Goal: Check status: Check status

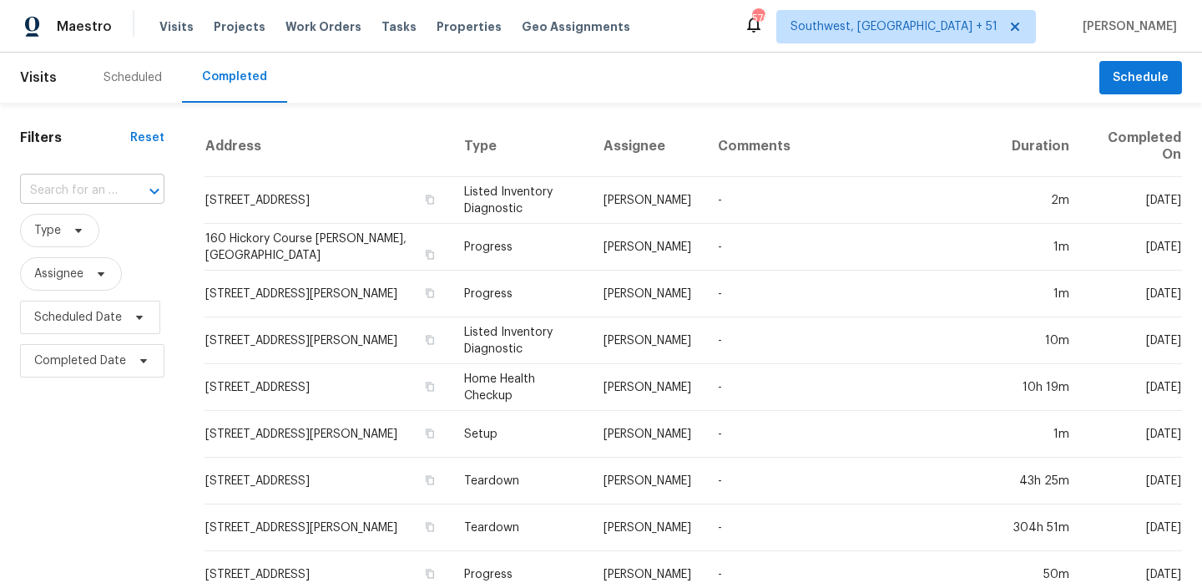
click at [106, 190] on input "text" at bounding box center [69, 191] width 98 height 26
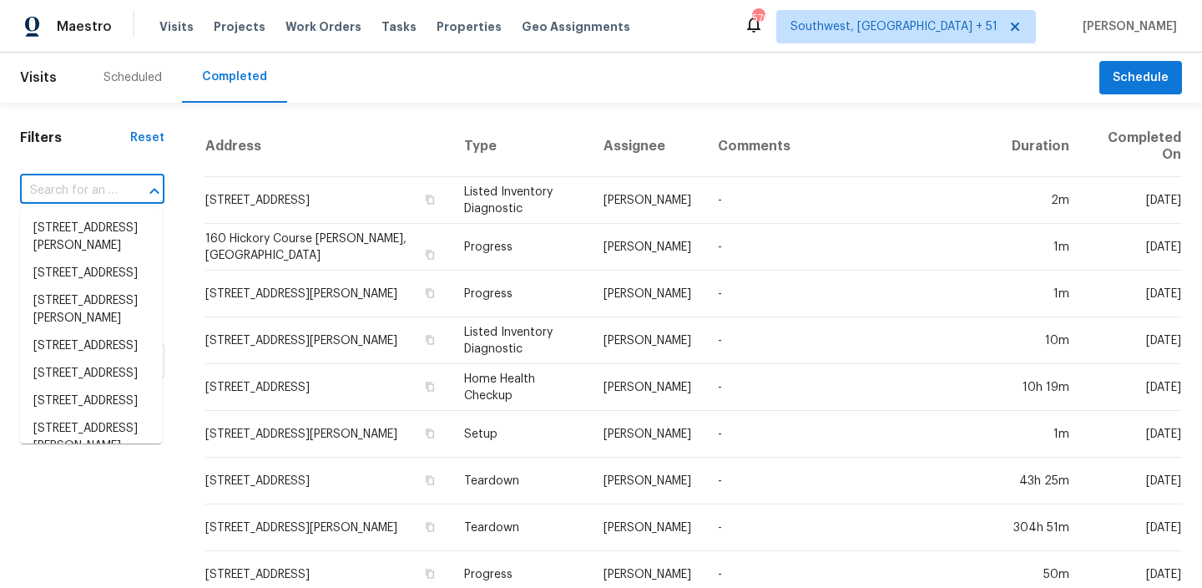
paste input "3429 W Dahlia Dr Phoenix, AZ 85029"
type input "3429 W Dahlia Dr Phoenix, AZ 85029"
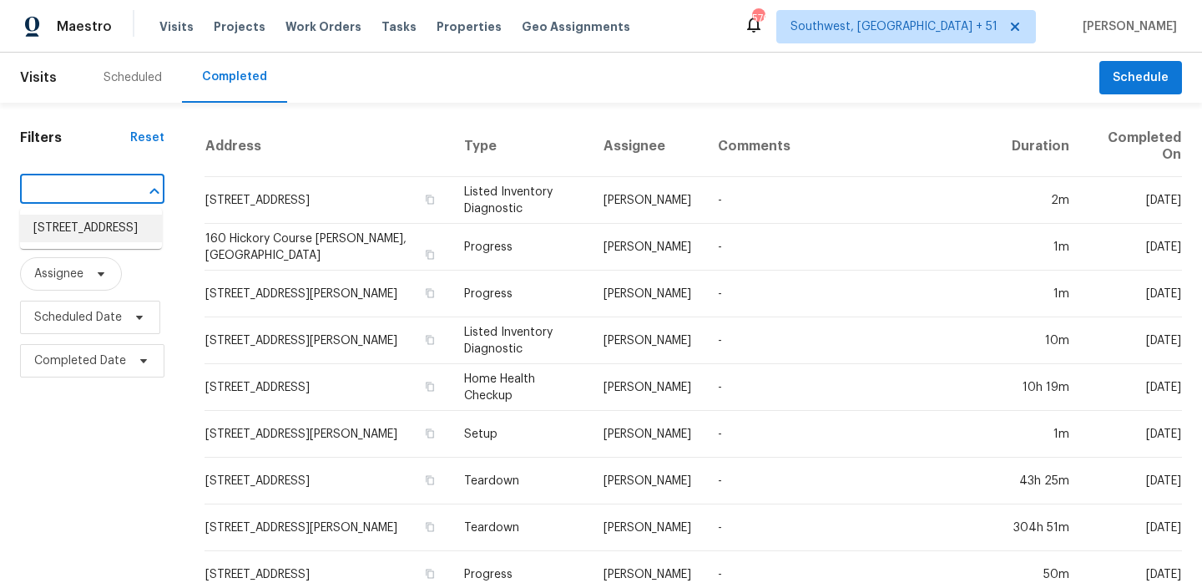
click at [98, 225] on li "[STREET_ADDRESS]" at bounding box center [91, 229] width 142 height 28
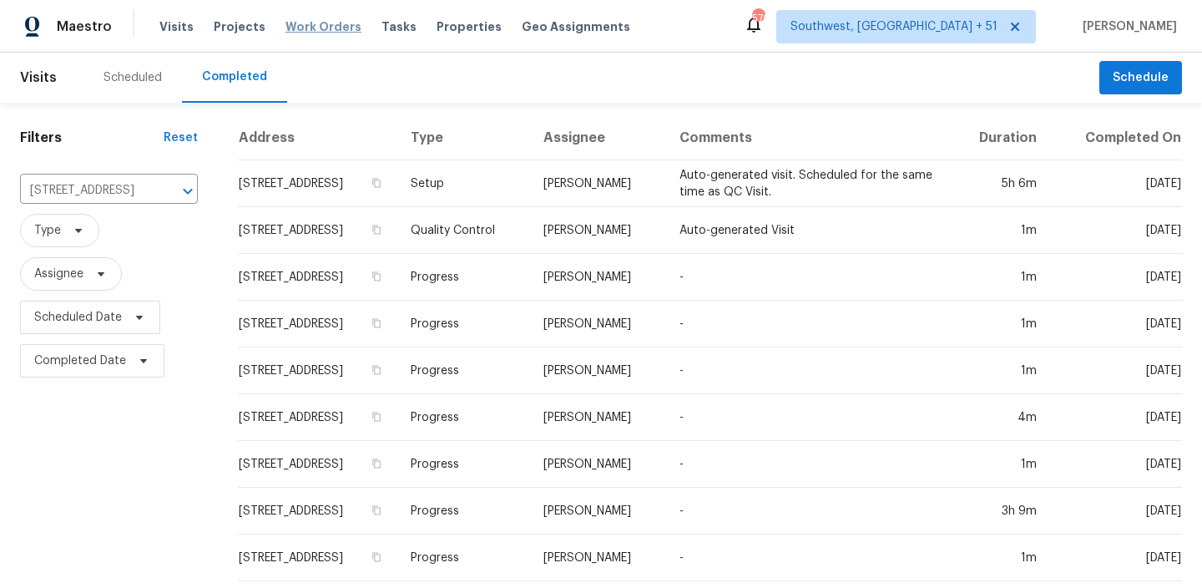
click at [312, 33] on span "Work Orders" at bounding box center [323, 26] width 76 height 17
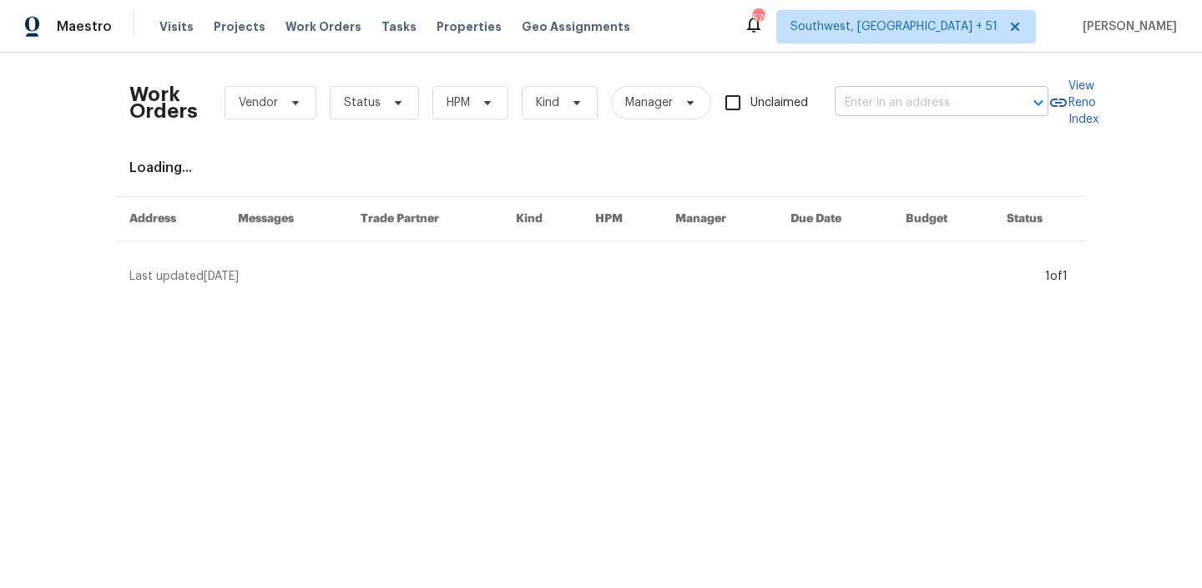
click at [883, 110] on input "text" at bounding box center [918, 103] width 167 height 26
paste input "3429 W Dahlia Dr Phoenix, AZ 85029"
type input "3429 W Dahlia Dr Phoenix, AZ 85029"
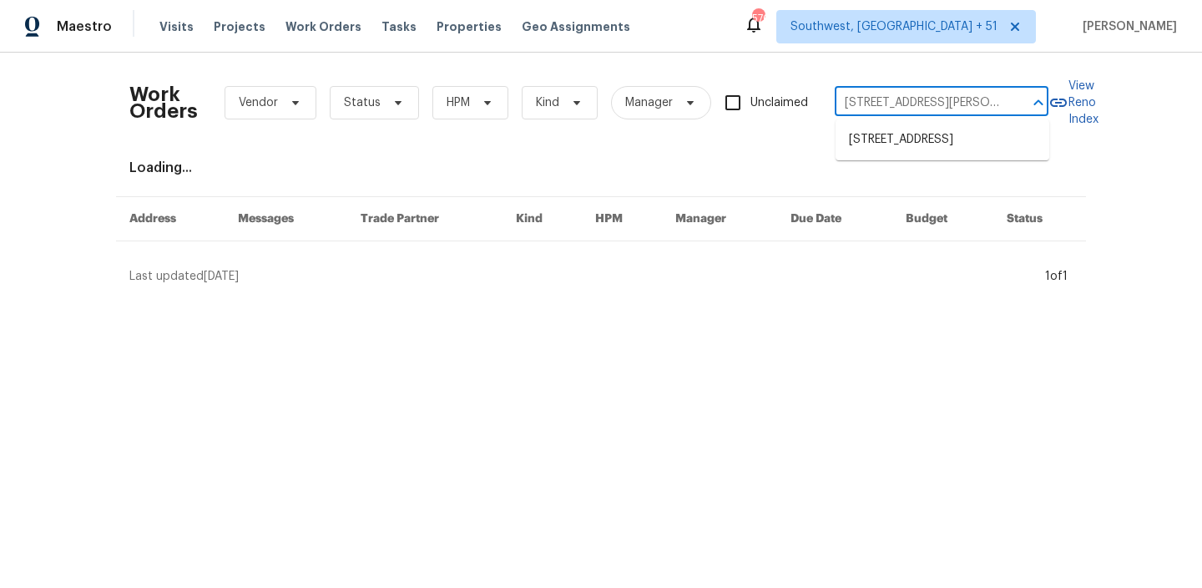
scroll to position [0, 43]
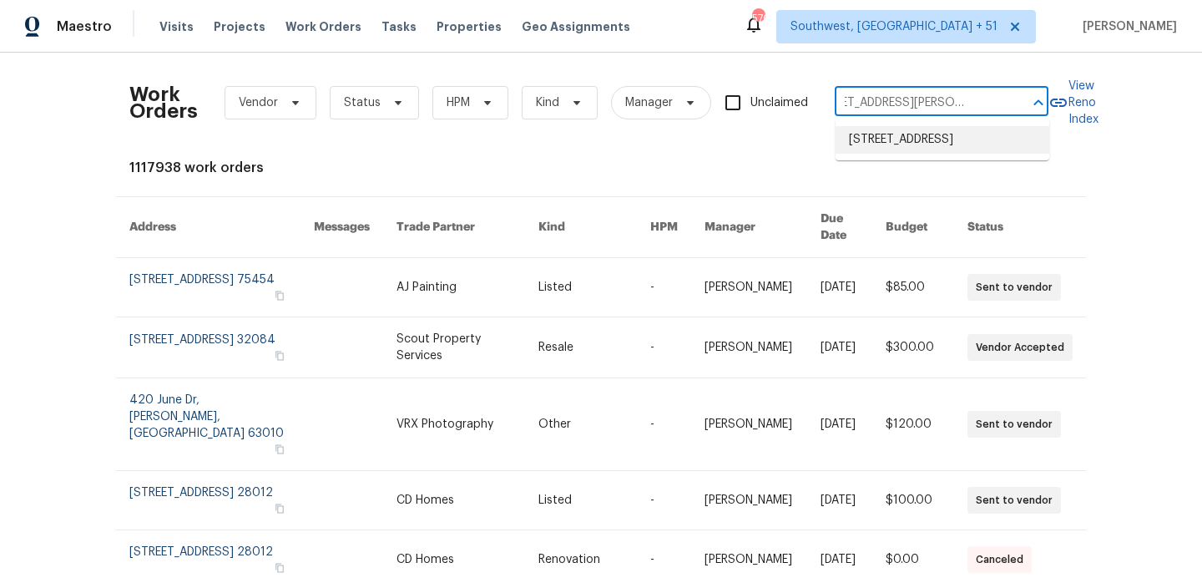
click at [902, 147] on li "[STREET_ADDRESS]" at bounding box center [943, 140] width 214 height 28
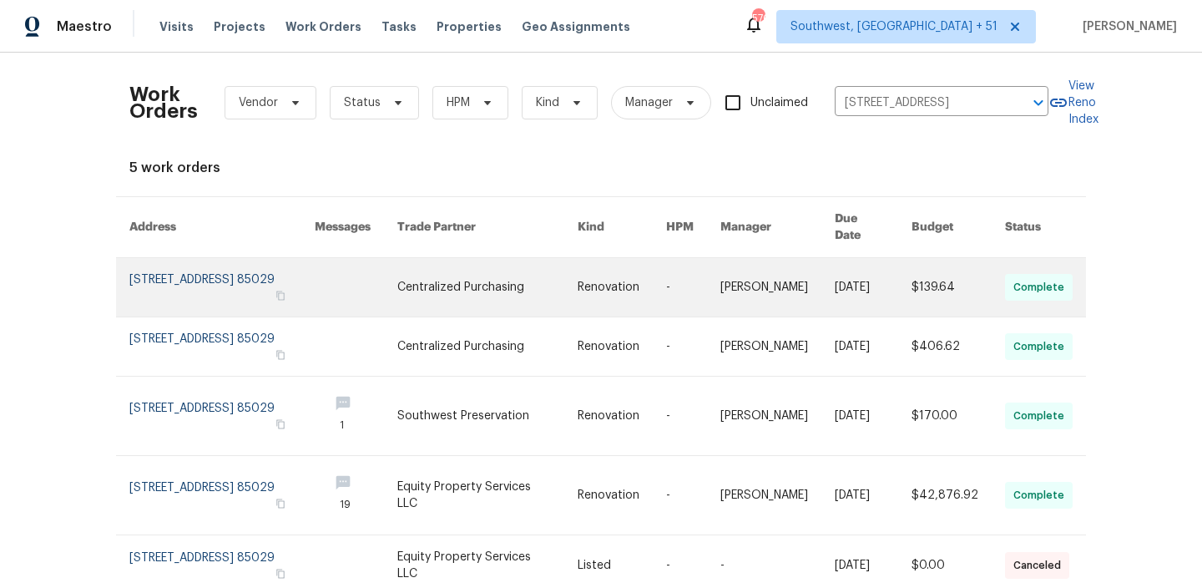
click at [583, 283] on td "Renovation" at bounding box center [608, 287] width 88 height 59
click at [533, 267] on link at bounding box center [487, 287] width 180 height 58
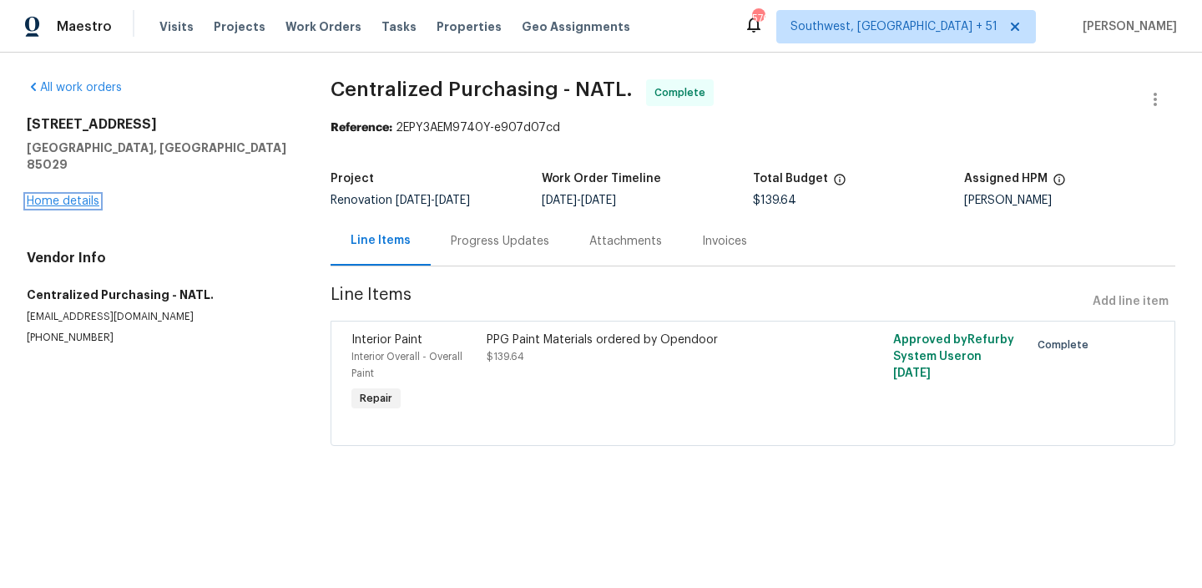
click at [80, 195] on link "Home details" at bounding box center [63, 201] width 73 height 12
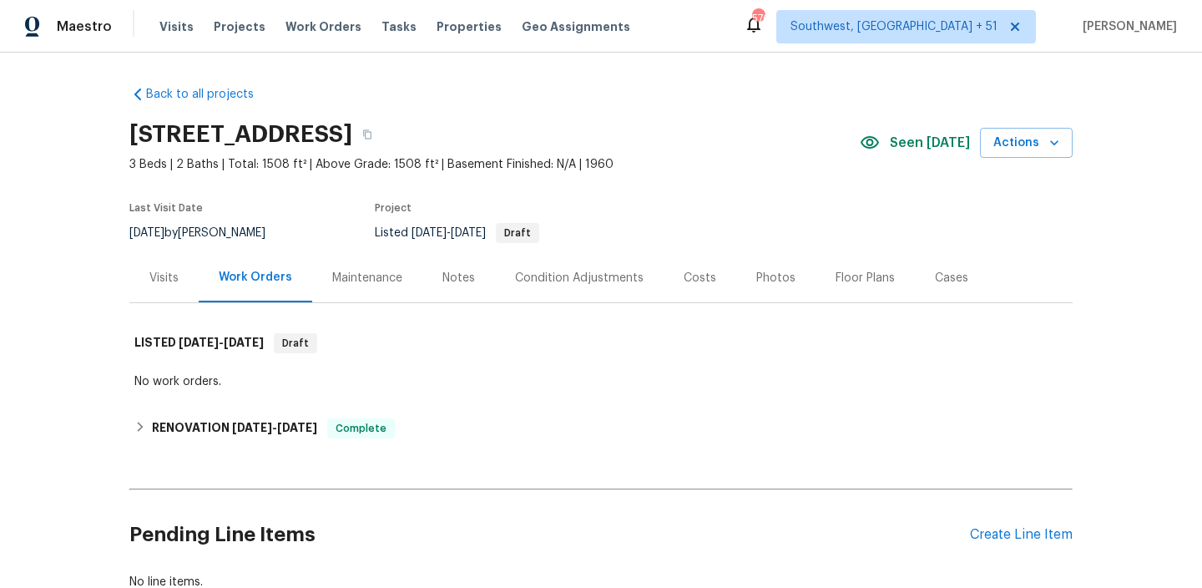
click at [164, 282] on div "Visits" at bounding box center [163, 278] width 29 height 17
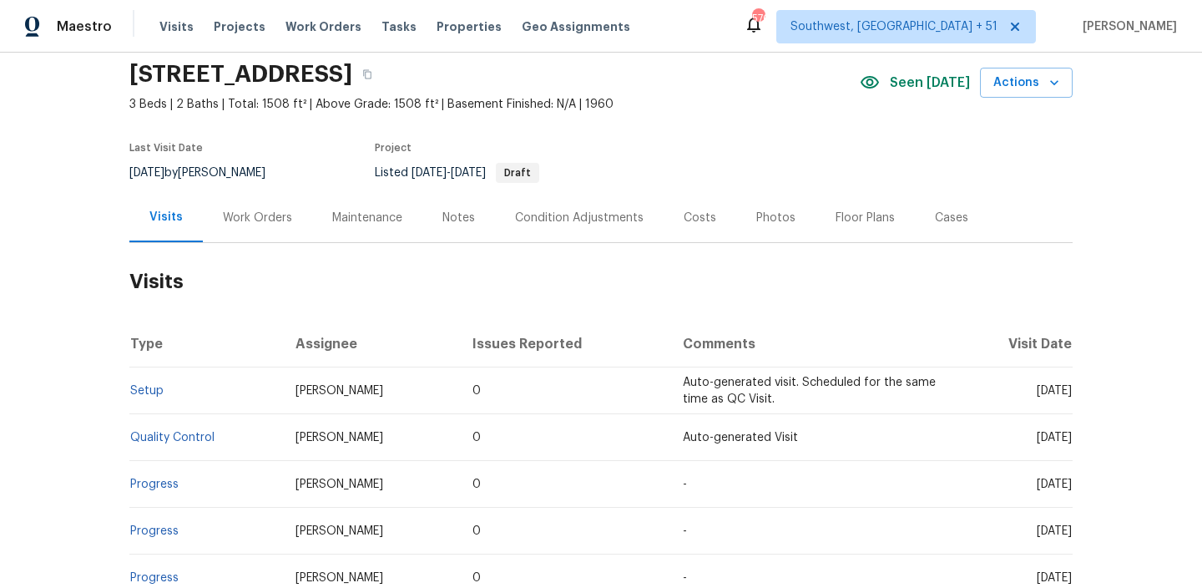
scroll to position [160, 0]
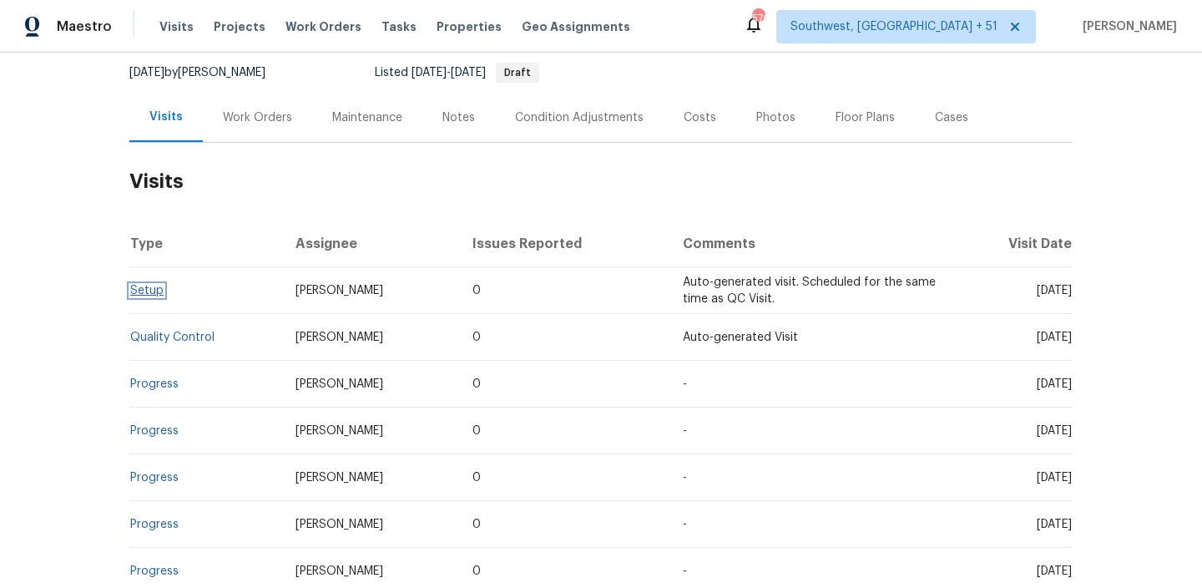
click at [152, 287] on link "Setup" at bounding box center [146, 291] width 33 height 12
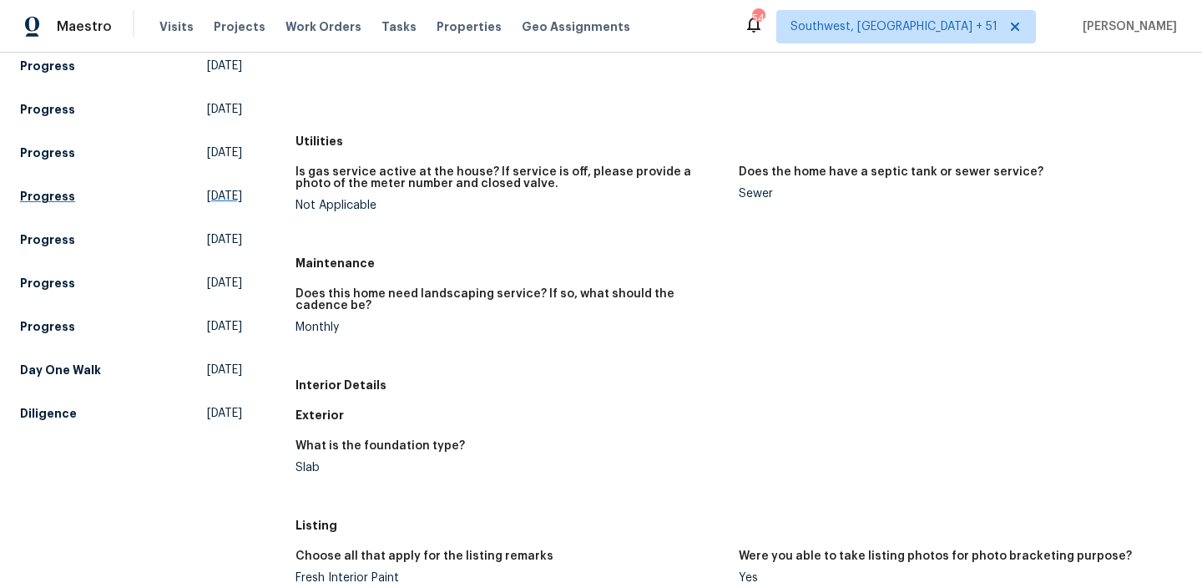
scroll to position [309, 0]
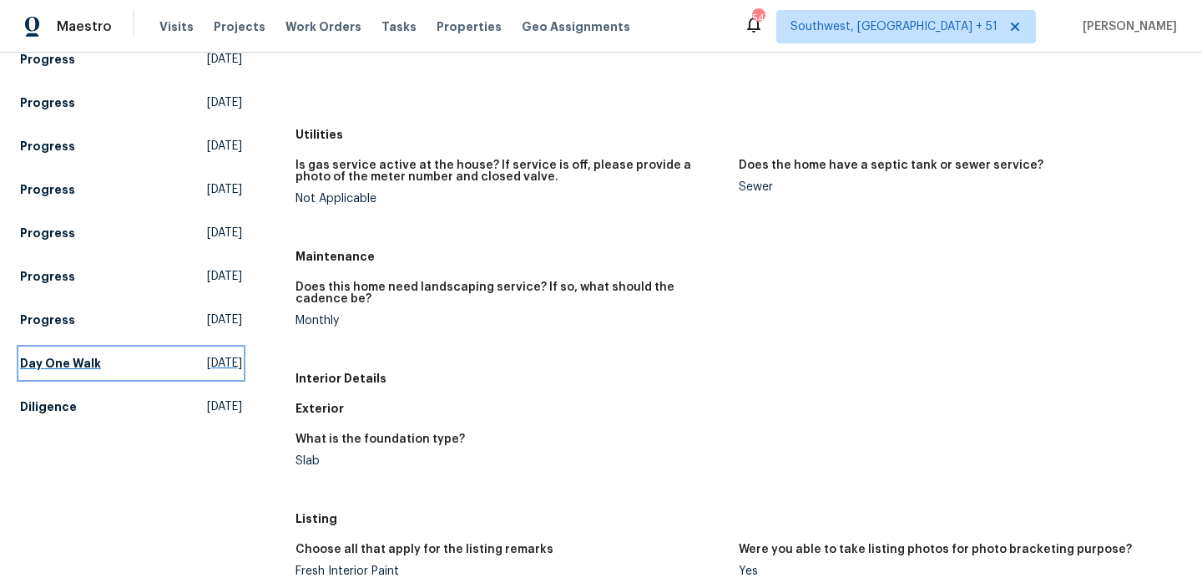
click at [73, 355] on h5 "Day One Walk" at bounding box center [60, 363] width 81 height 17
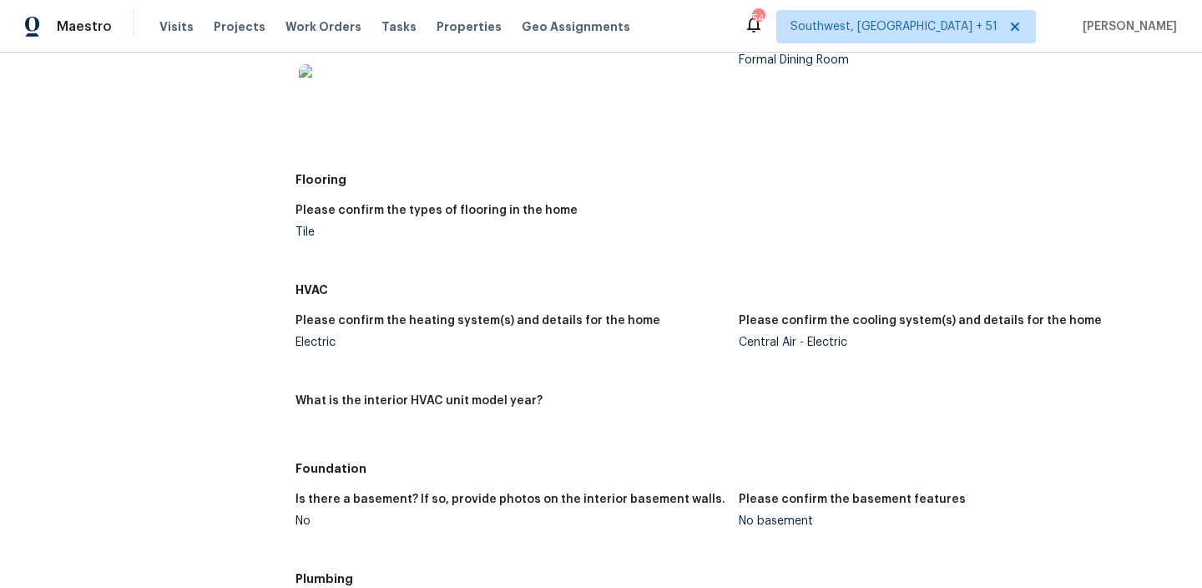
scroll to position [1426, 0]
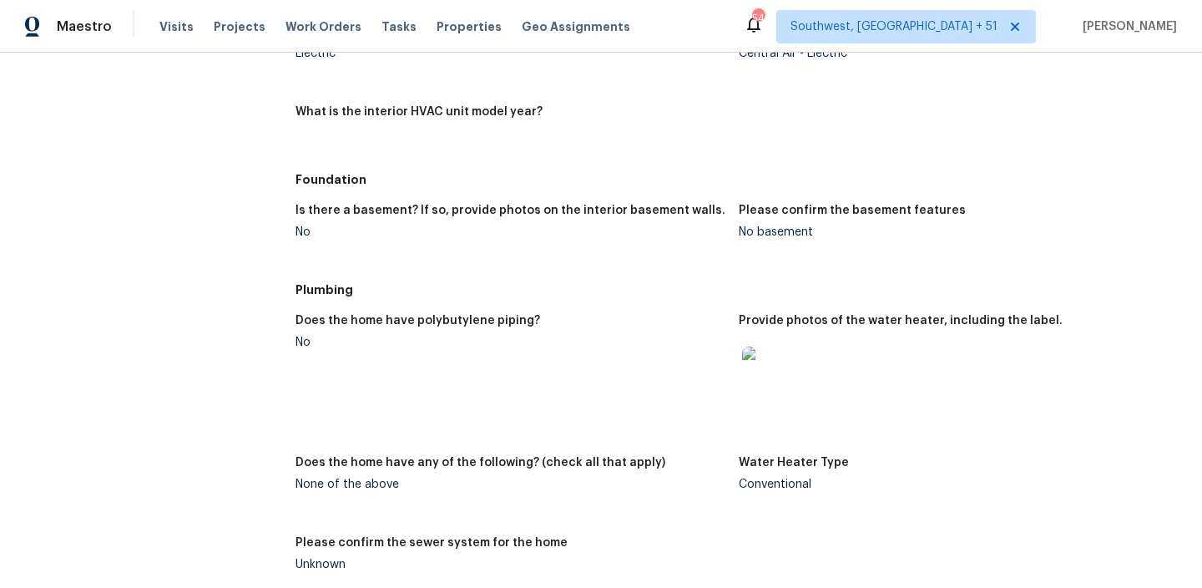
click at [775, 362] on img at bounding box center [768, 372] width 53 height 53
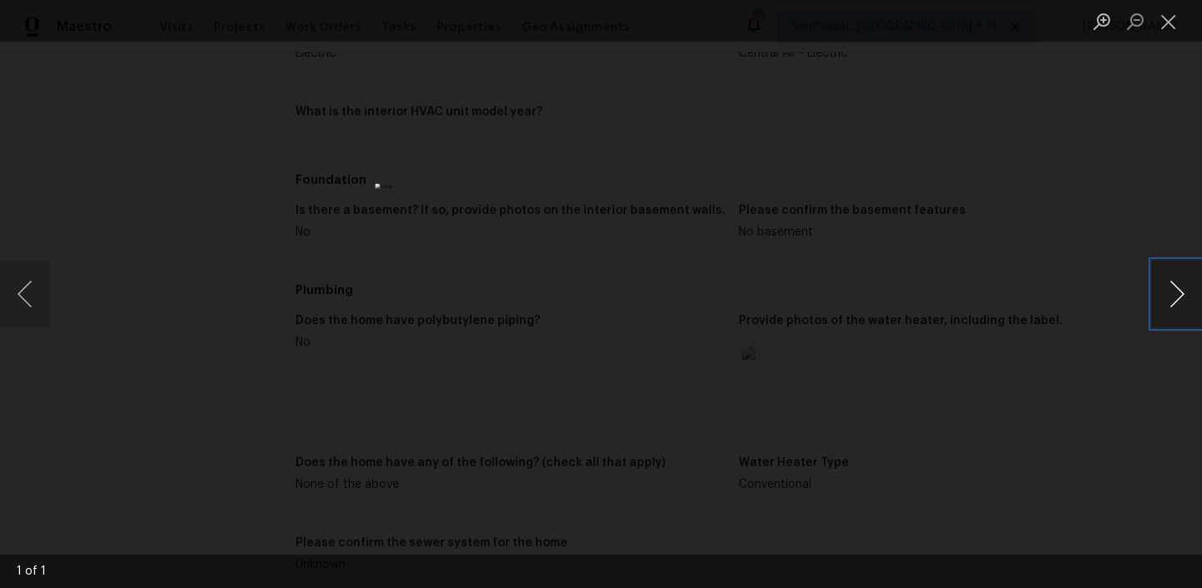
click at [1180, 297] on button "Next image" at bounding box center [1177, 293] width 50 height 67
click at [1073, 425] on div "Lightbox" at bounding box center [601, 294] width 1202 height 588
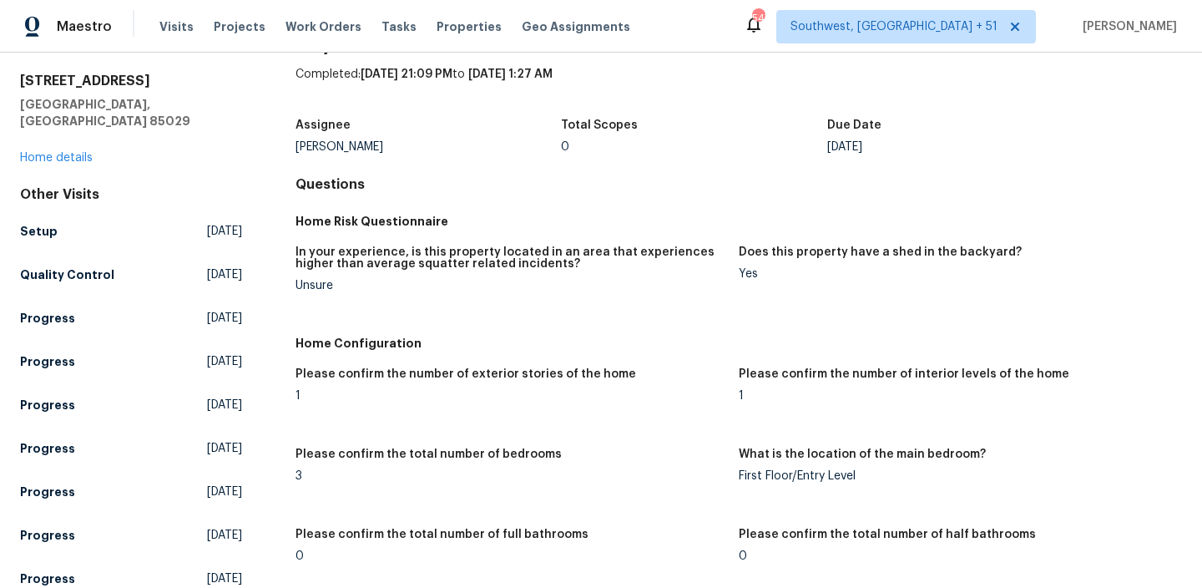
scroll to position [53, 0]
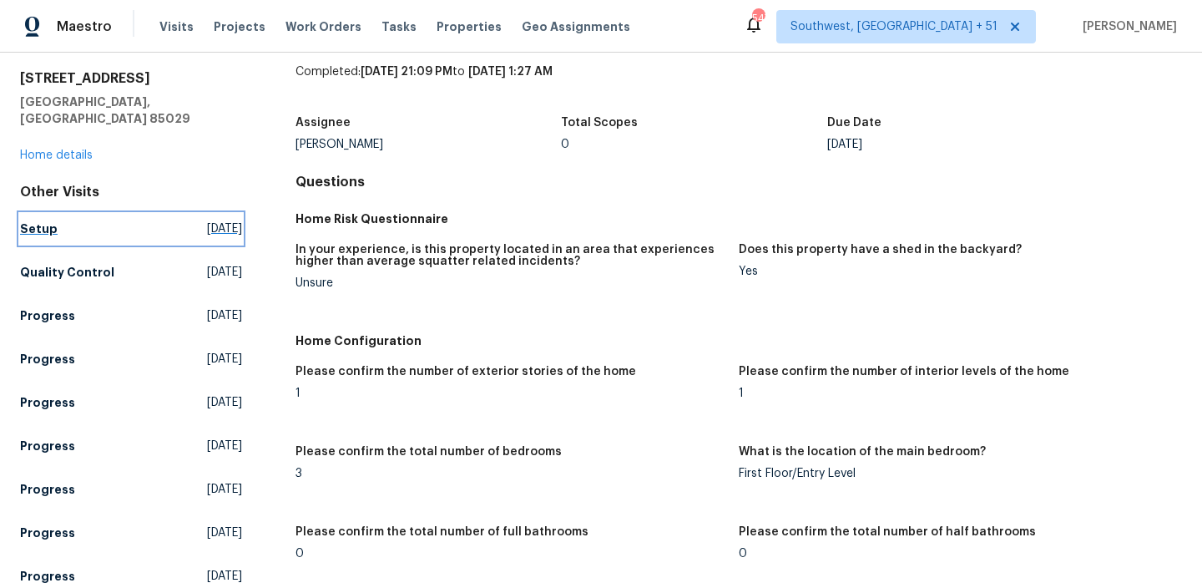
click at [54, 214] on link "Setup Thu, Sep 18 2025" at bounding box center [131, 229] width 222 height 30
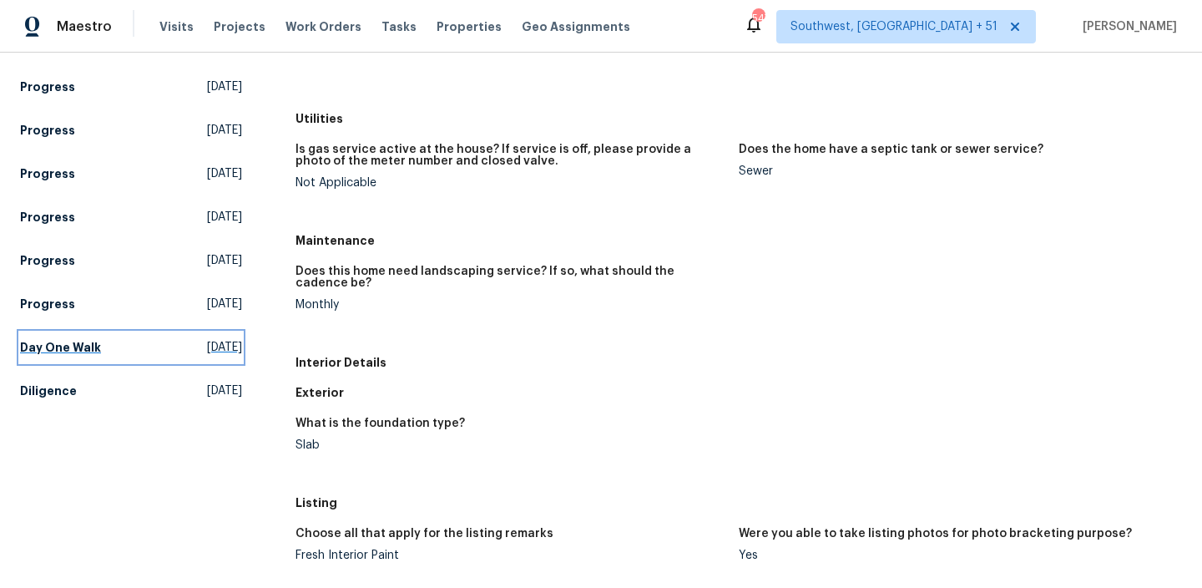
click at [55, 339] on h5 "Day One Walk" at bounding box center [60, 347] width 81 height 17
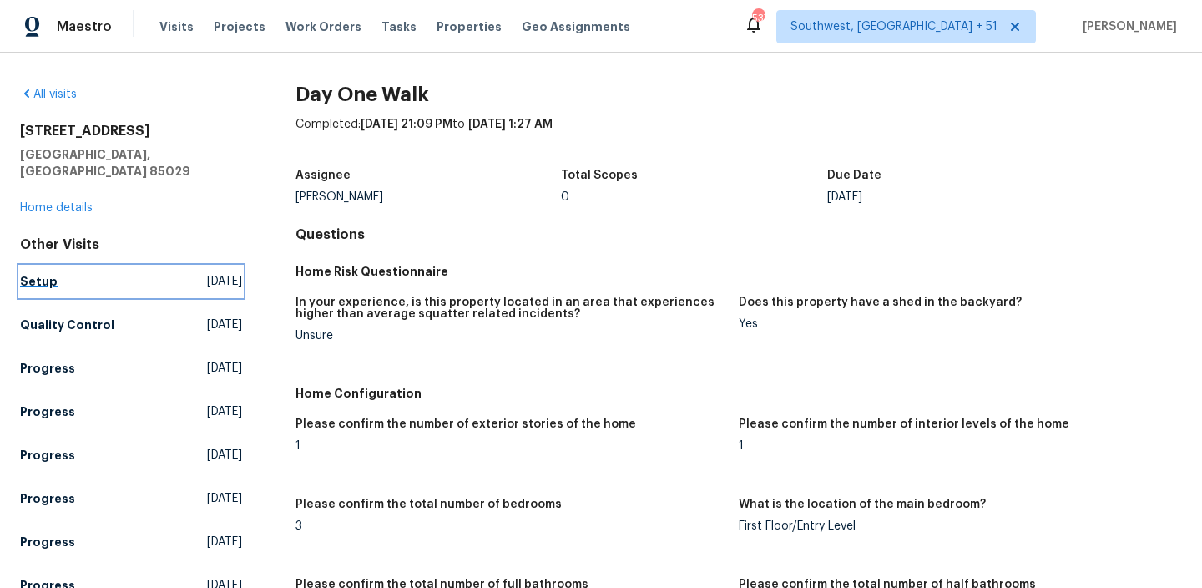
click at [49, 273] on h5 "Setup" at bounding box center [39, 281] width 38 height 17
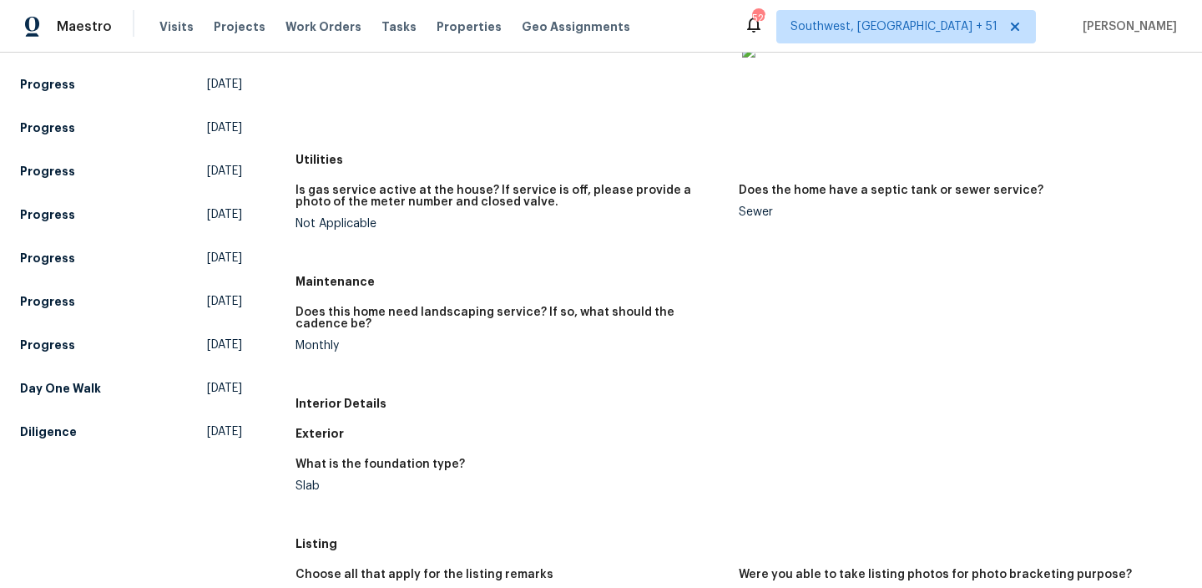
scroll to position [588, 0]
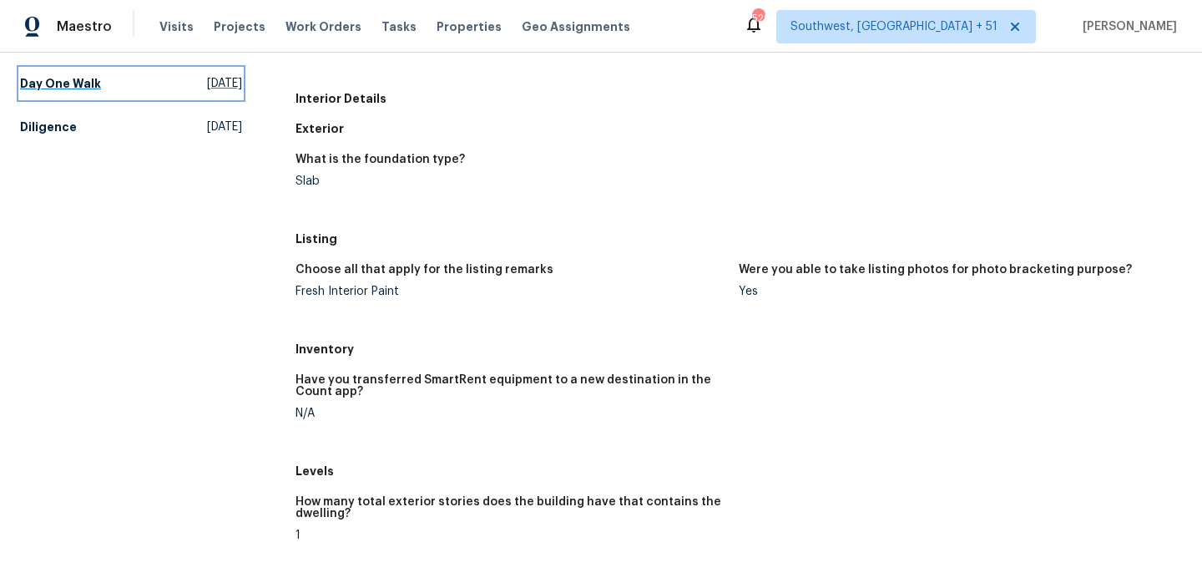
click at [96, 78] on link "Day One Walk Sat, Aug 16 2025" at bounding box center [131, 83] width 222 height 30
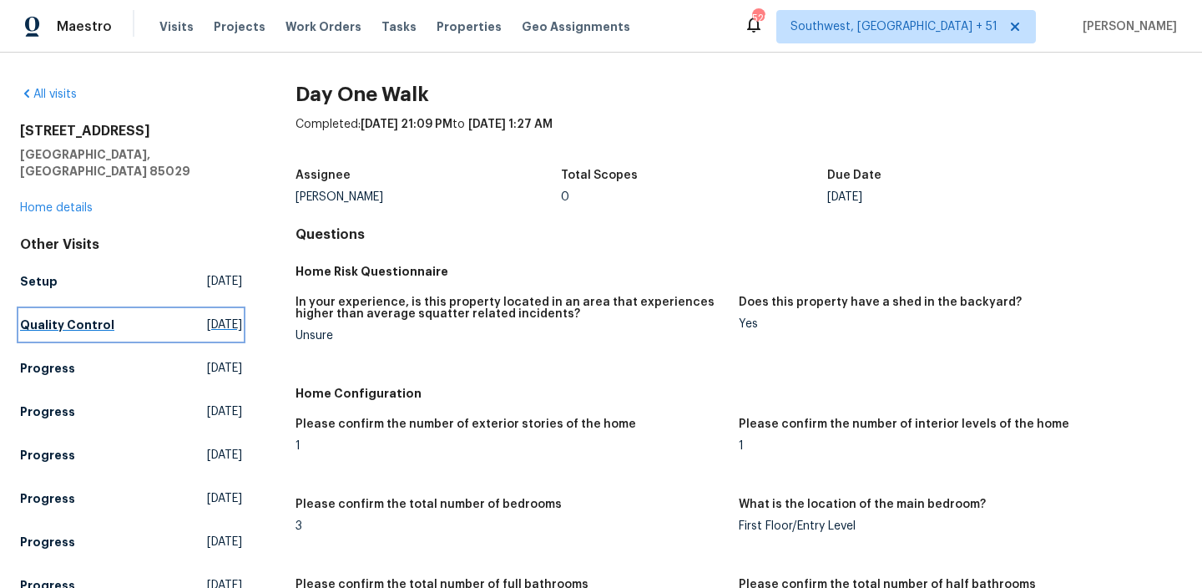
click at [74, 310] on link "Quality Control Thu, Sep 18 2025" at bounding box center [131, 325] width 222 height 30
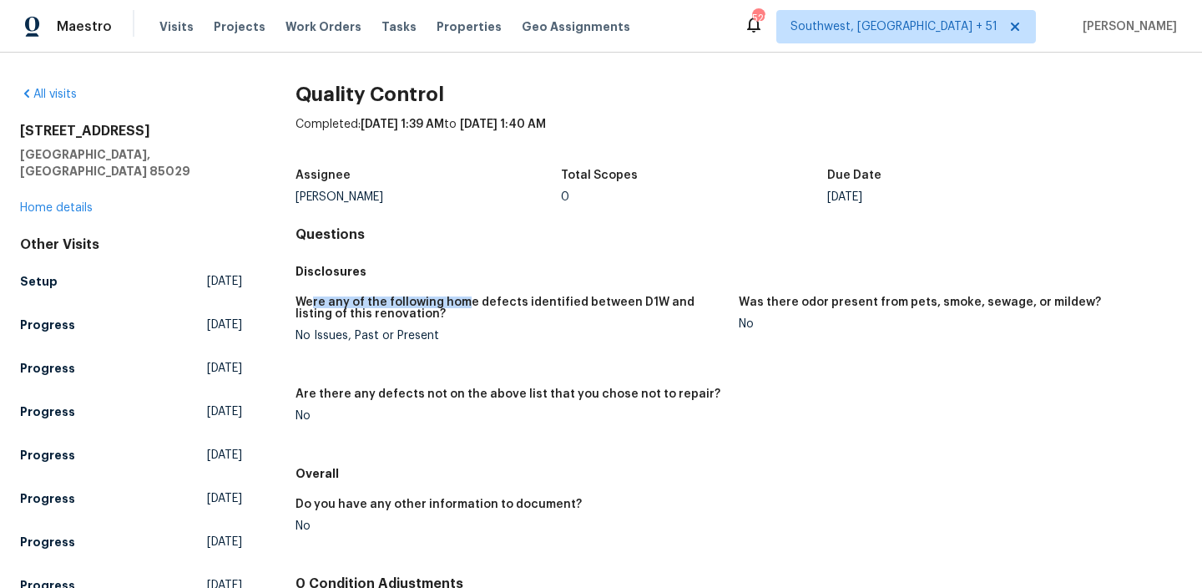
drag, startPoint x: 311, startPoint y: 302, endPoint x: 459, endPoint y: 302, distance: 148.6
click at [459, 303] on h5 "Were any of the following home defects identified between D1W and listing of th…" at bounding box center [510, 307] width 430 height 23
drag, startPoint x: 326, startPoint y: 332, endPoint x: 487, endPoint y: 332, distance: 160.3
click at [487, 332] on div "No Issues, Past or Present" at bounding box center [510, 336] width 430 height 12
click at [174, 33] on span "Visits" at bounding box center [176, 26] width 34 height 17
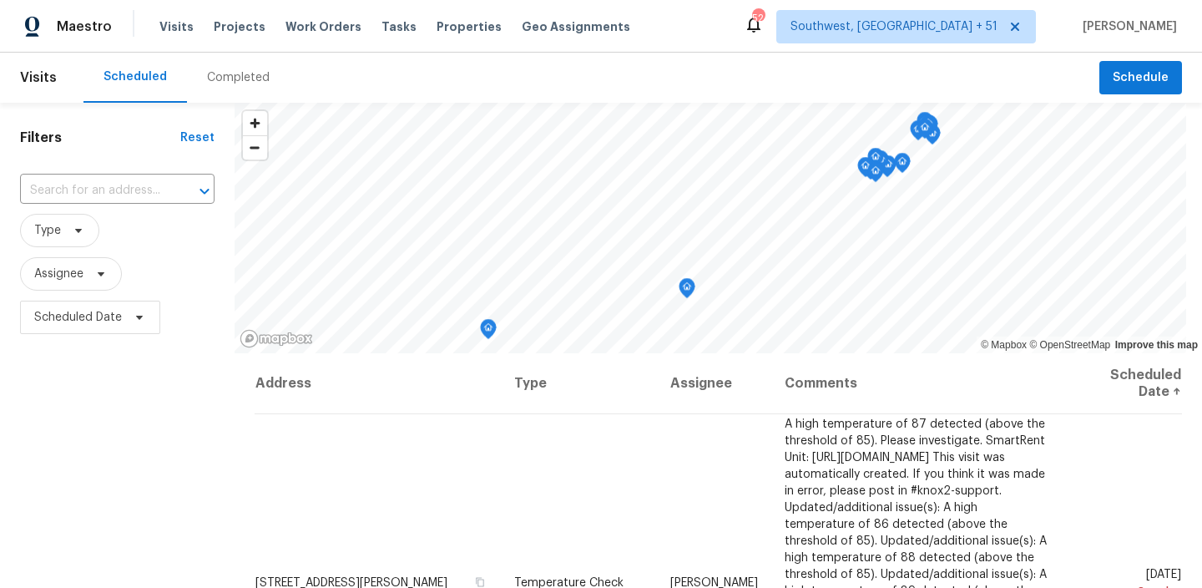
click at [221, 83] on div "Completed" at bounding box center [238, 77] width 63 height 17
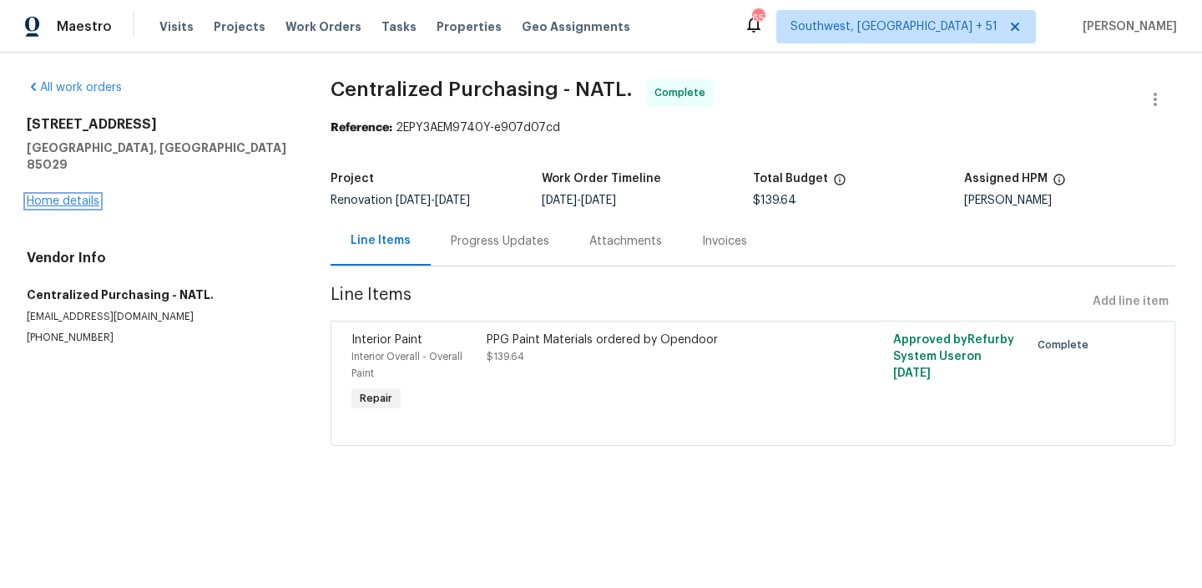
click at [78, 195] on link "Home details" at bounding box center [63, 201] width 73 height 12
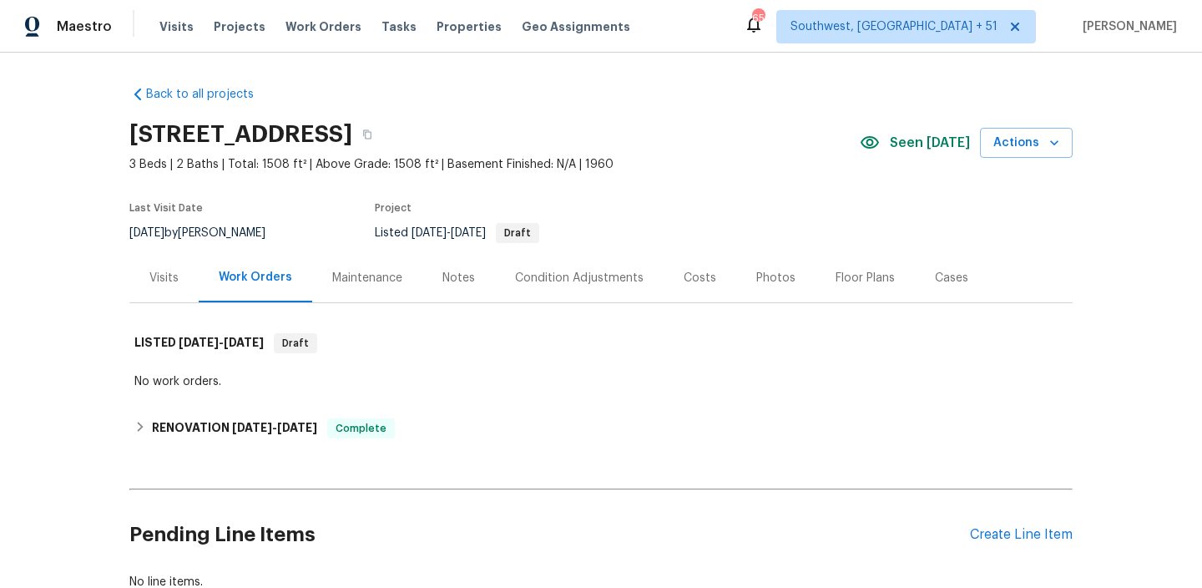
scroll to position [116, 0]
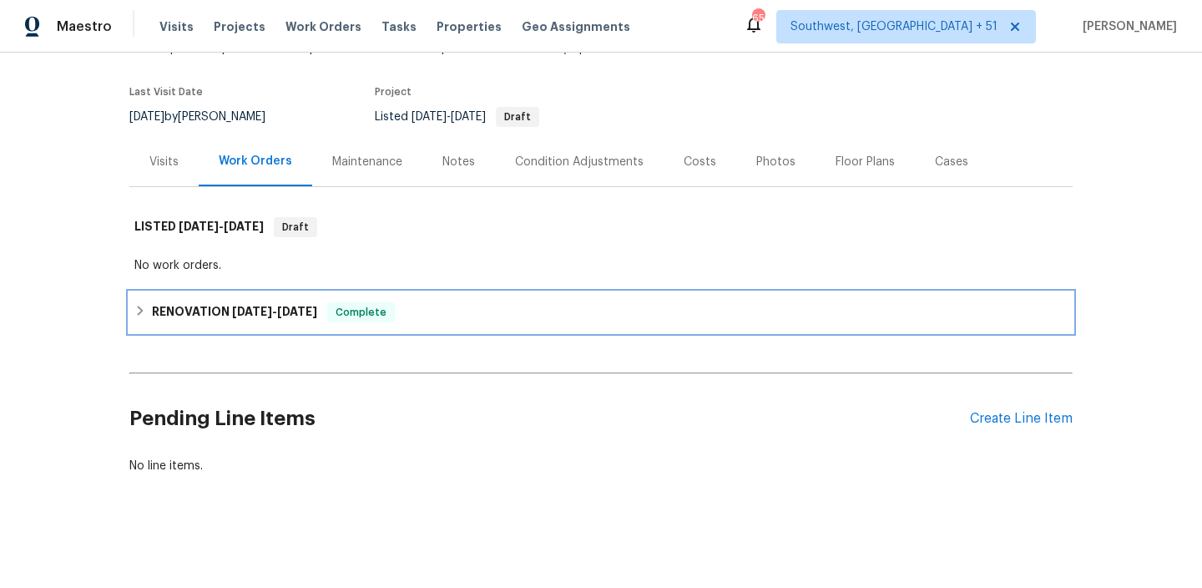
click at [225, 326] on div "RENOVATION [DATE] - [DATE] Complete" at bounding box center [600, 312] width 943 height 40
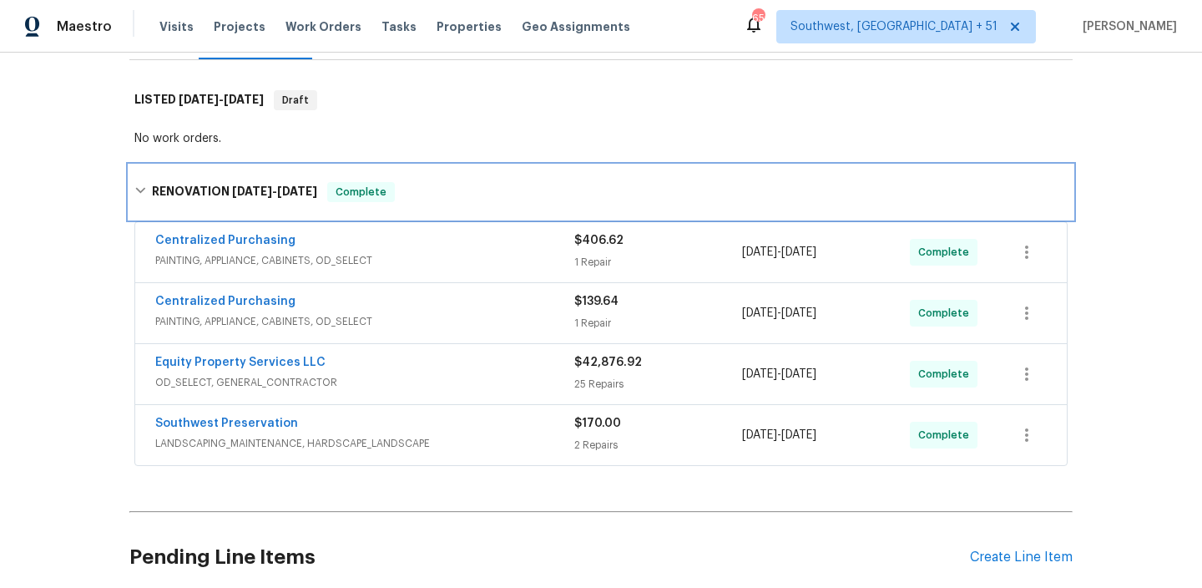
scroll to position [235, 0]
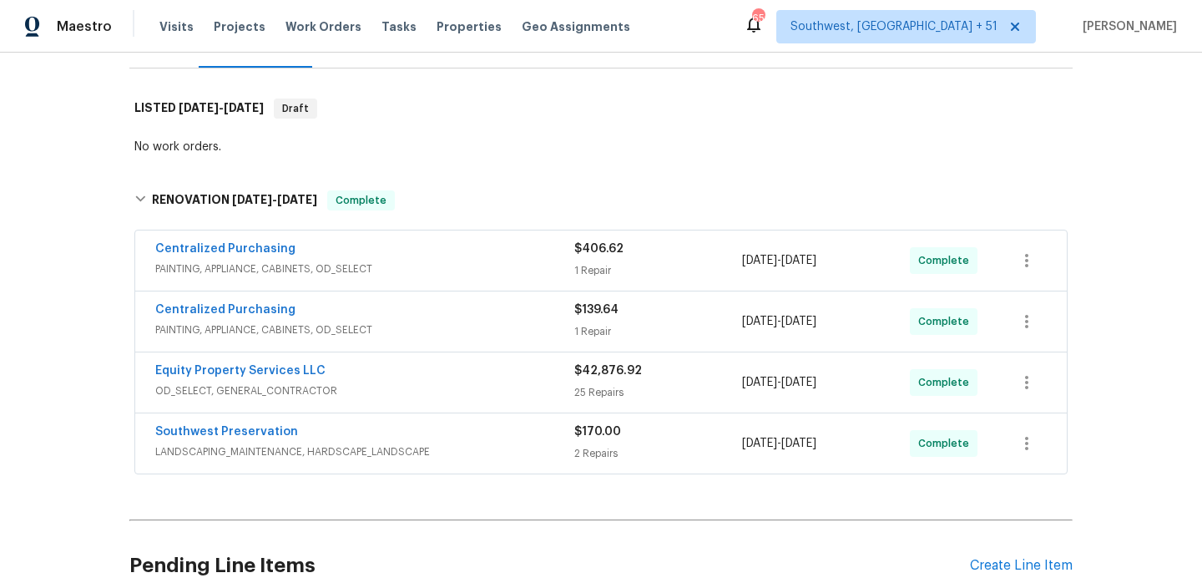
click at [412, 269] on span "PAINTING, APPLIANCE, CABINETS, OD_SELECT" at bounding box center [364, 268] width 419 height 17
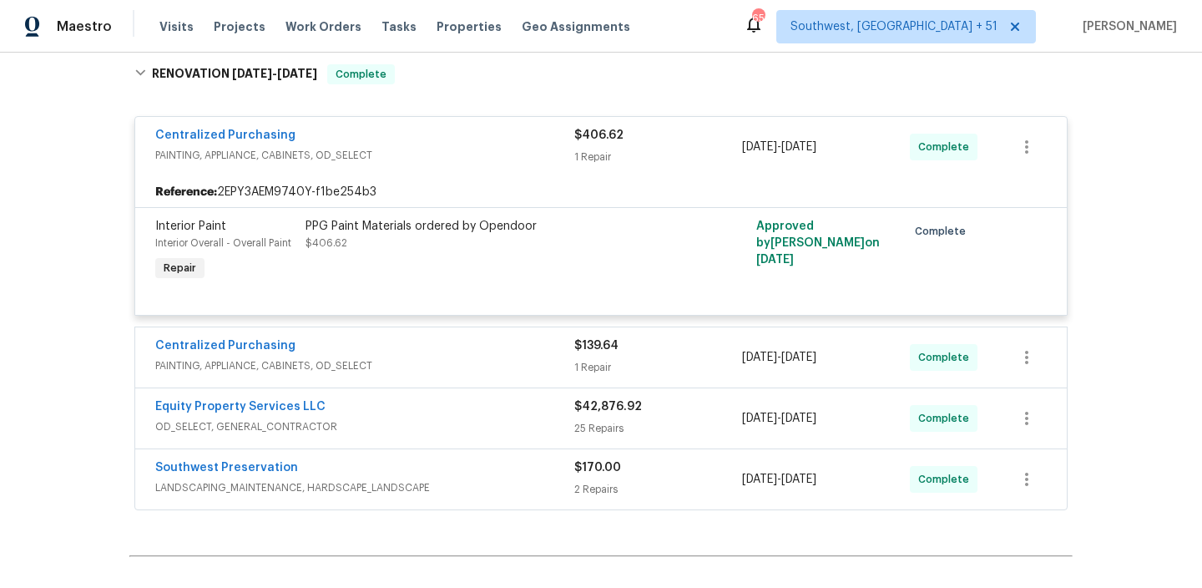
scroll to position [366, 0]
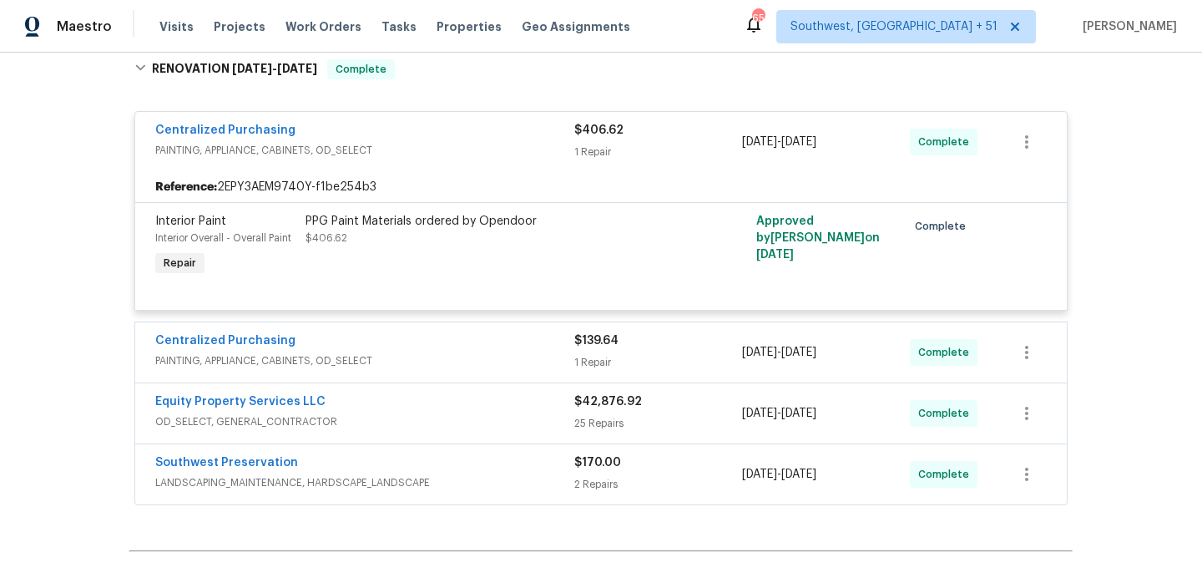
click at [423, 333] on div "Centralized Purchasing" at bounding box center [364, 342] width 419 height 20
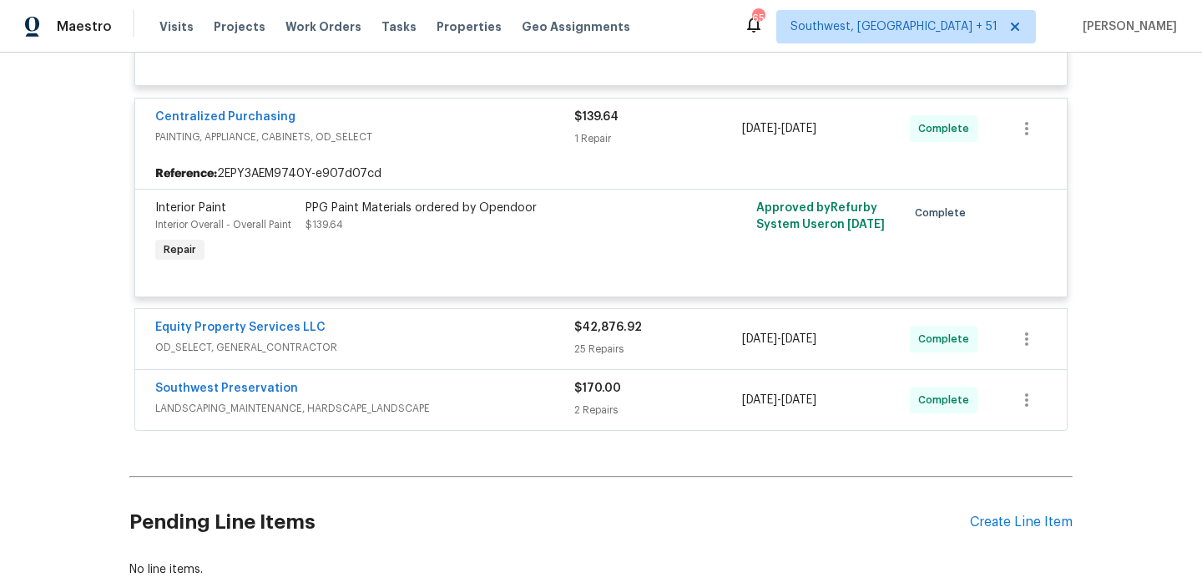
scroll to position [598, 0]
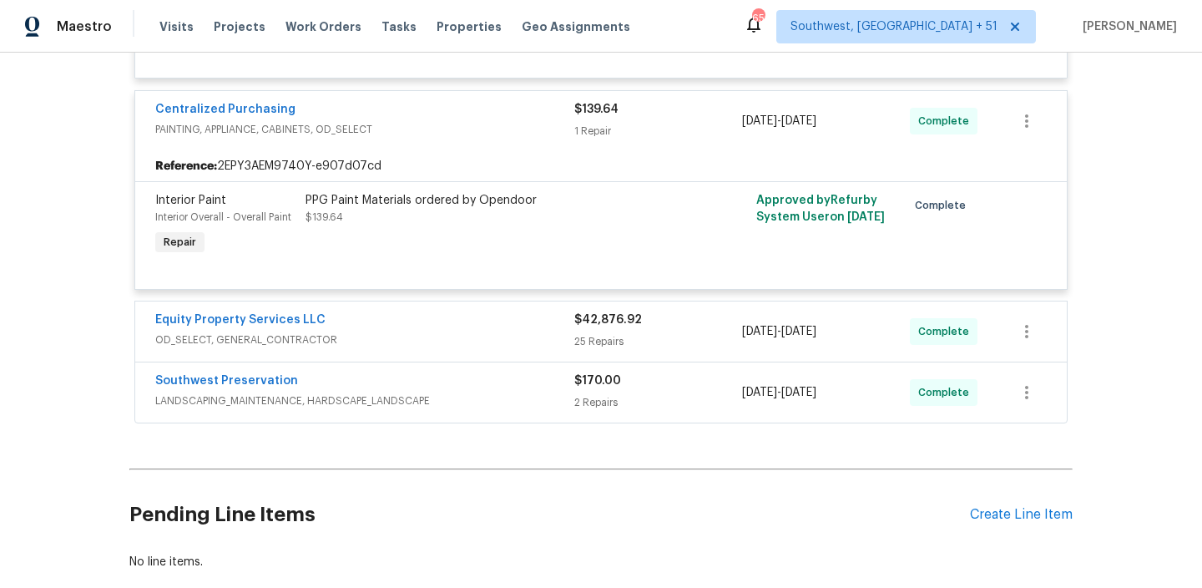
click at [424, 317] on div "Equity Property Services LLC" at bounding box center [364, 321] width 419 height 20
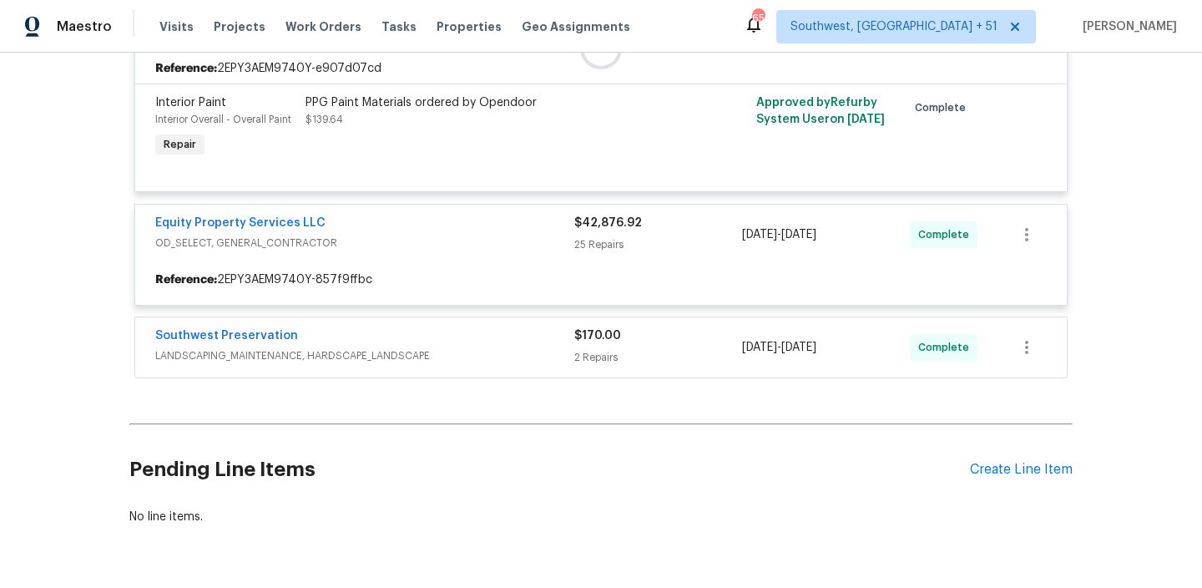
scroll to position [747, 0]
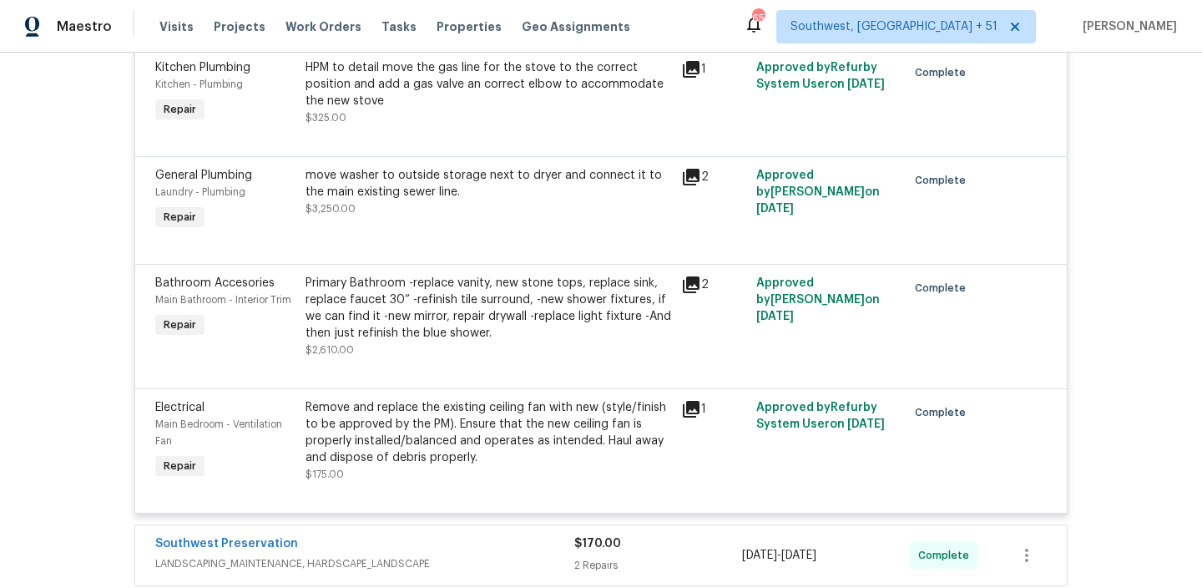
scroll to position [4512, 0]
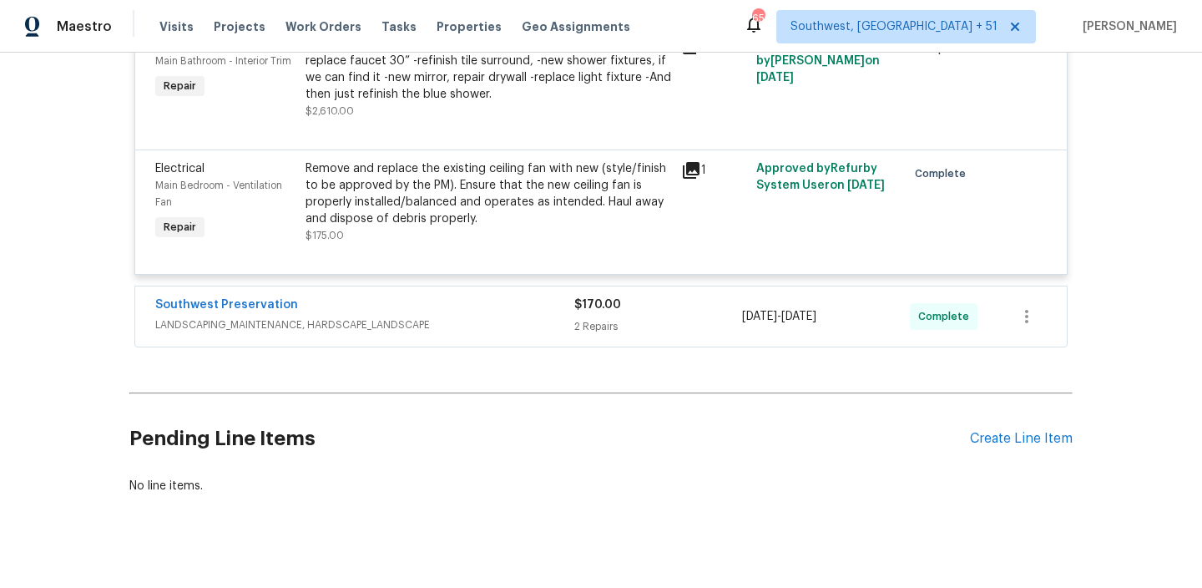
click at [475, 316] on span "LANDSCAPING_MAINTENANCE, HARDSCAPE_LANDSCAPE" at bounding box center [364, 324] width 419 height 17
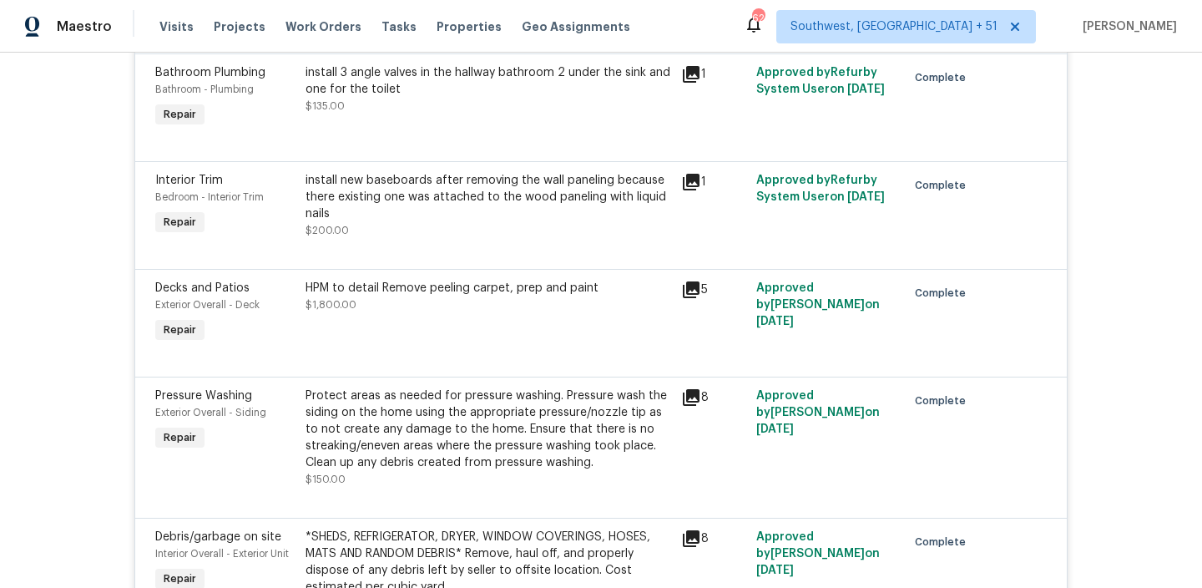
scroll to position [1436, 0]
click at [693, 387] on icon at bounding box center [691, 395] width 17 height 17
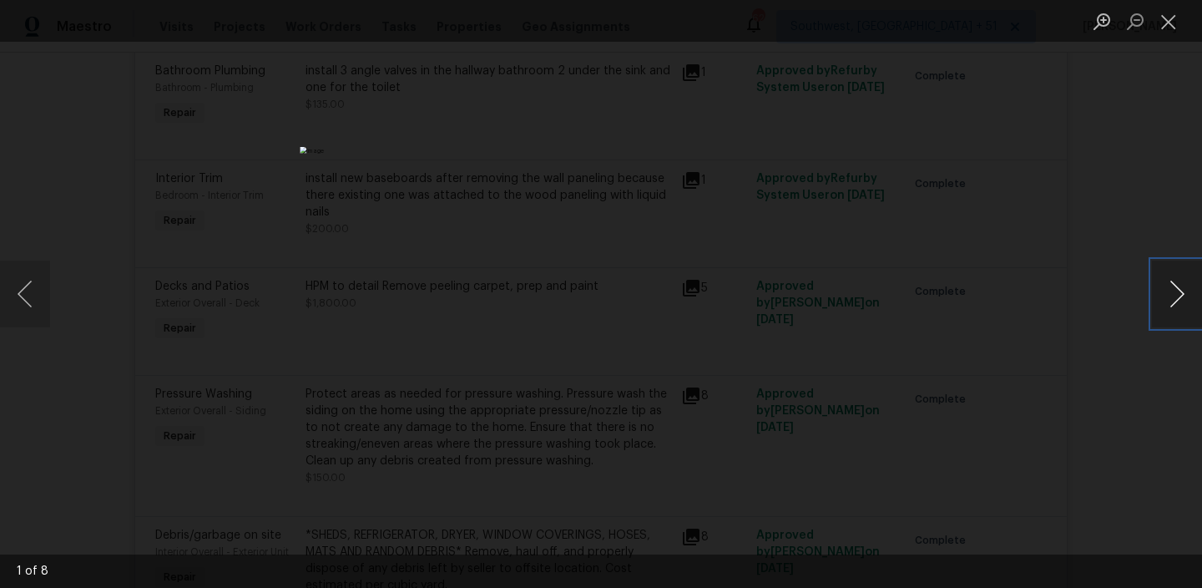
click at [1173, 277] on button "Next image" at bounding box center [1177, 293] width 50 height 67
click at [1174, 277] on button "Next image" at bounding box center [1177, 293] width 50 height 67
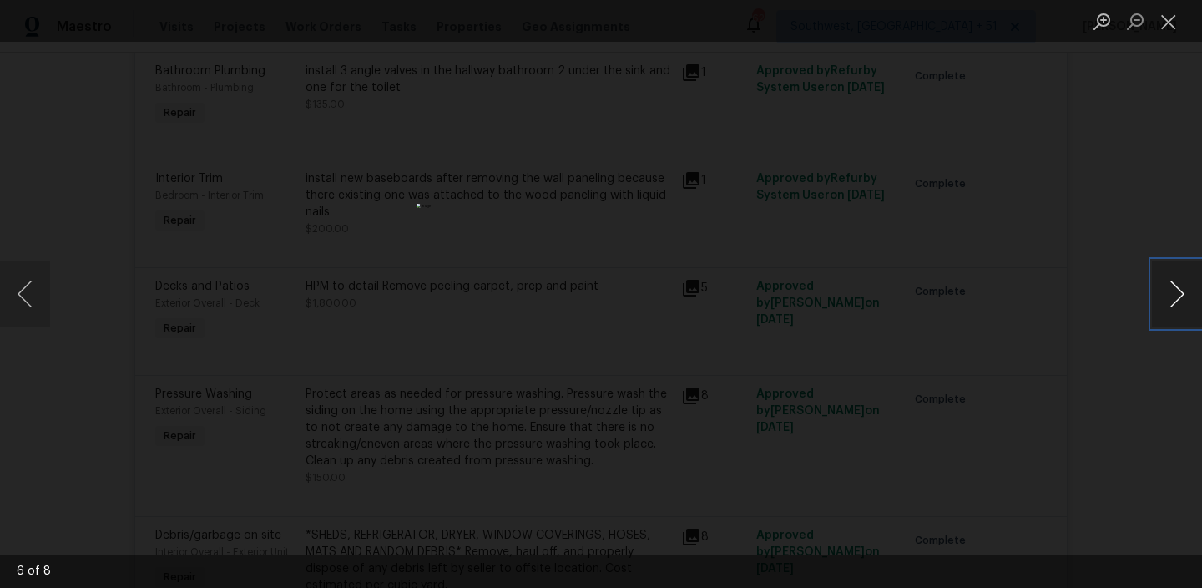
click at [1174, 277] on button "Next image" at bounding box center [1177, 293] width 50 height 67
click at [1174, 278] on button "Next image" at bounding box center [1177, 293] width 50 height 67
click at [1120, 341] on div "Lightbox" at bounding box center [601, 294] width 1202 height 588
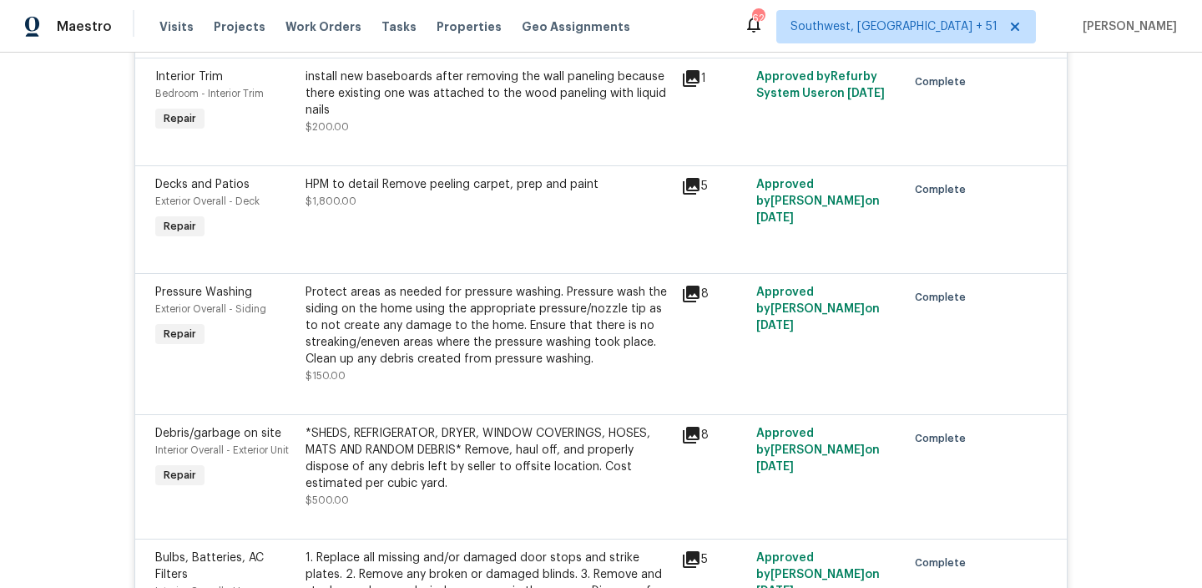
scroll to position [1562, 0]
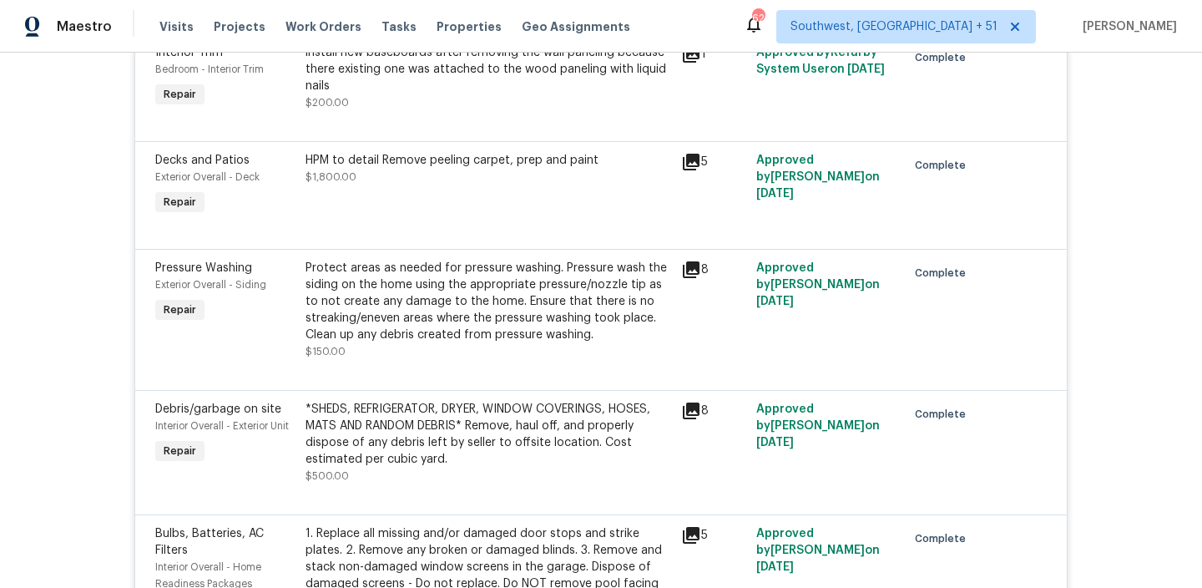
click at [688, 401] on icon at bounding box center [691, 411] width 20 height 20
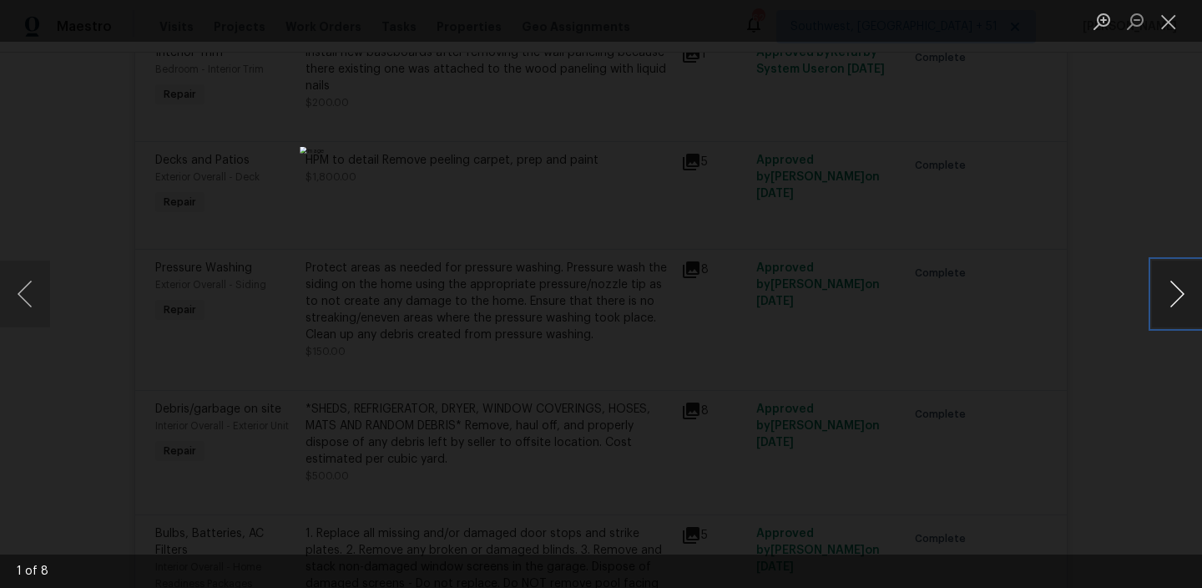
click at [1177, 285] on button "Next image" at bounding box center [1177, 293] width 50 height 67
click at [1177, 286] on button "Next image" at bounding box center [1177, 293] width 50 height 67
click at [37, 311] on button "Previous image" at bounding box center [25, 293] width 50 height 67
click at [352, 230] on div "Lightbox" at bounding box center [601, 294] width 1202 height 588
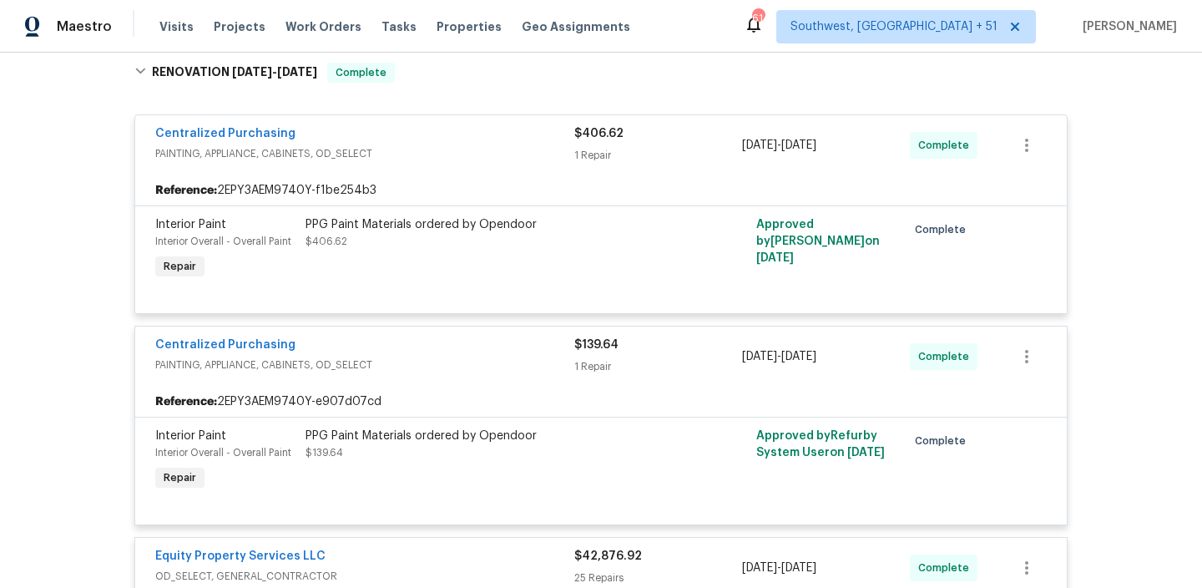
scroll to position [412, 0]
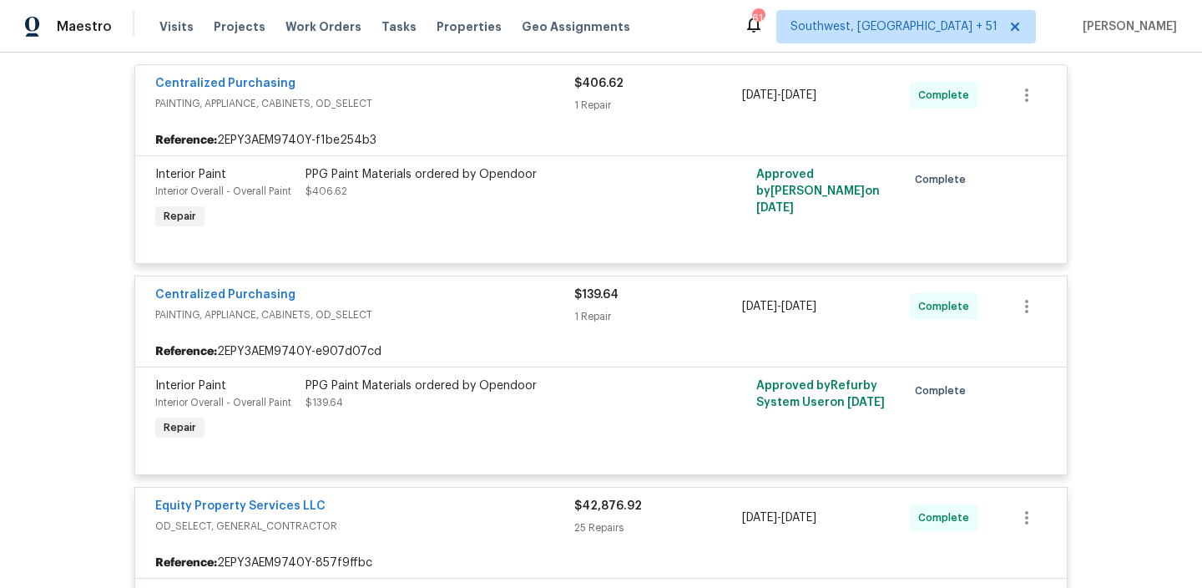
click at [530, 187] on div "PPG Paint Materials ordered by Opendoor $406.62" at bounding box center [489, 182] width 366 height 33
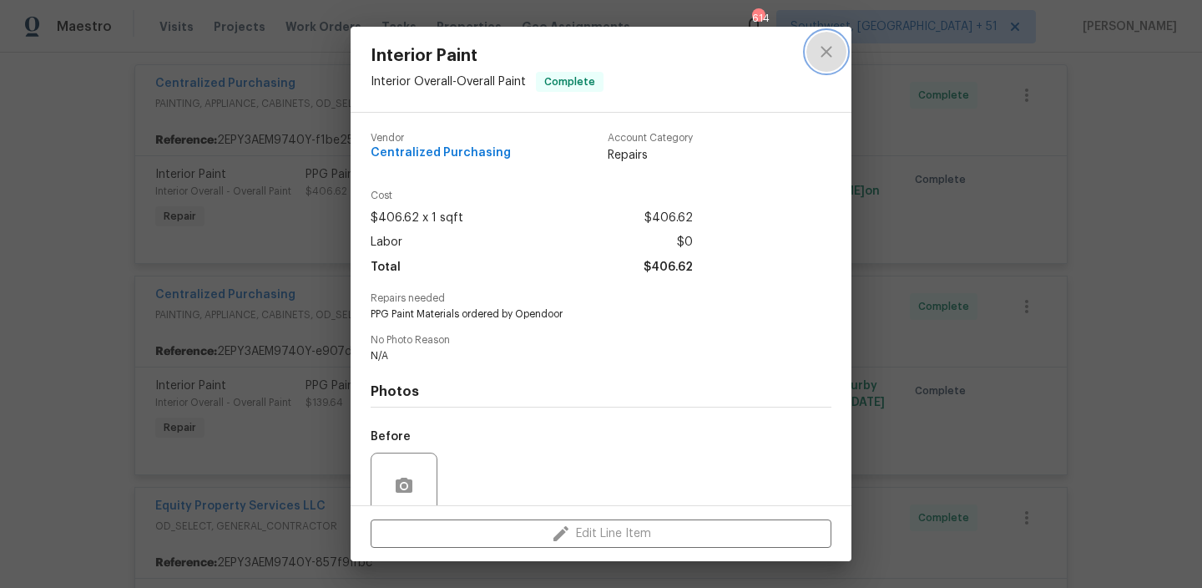
click at [833, 58] on icon "close" at bounding box center [826, 52] width 20 height 20
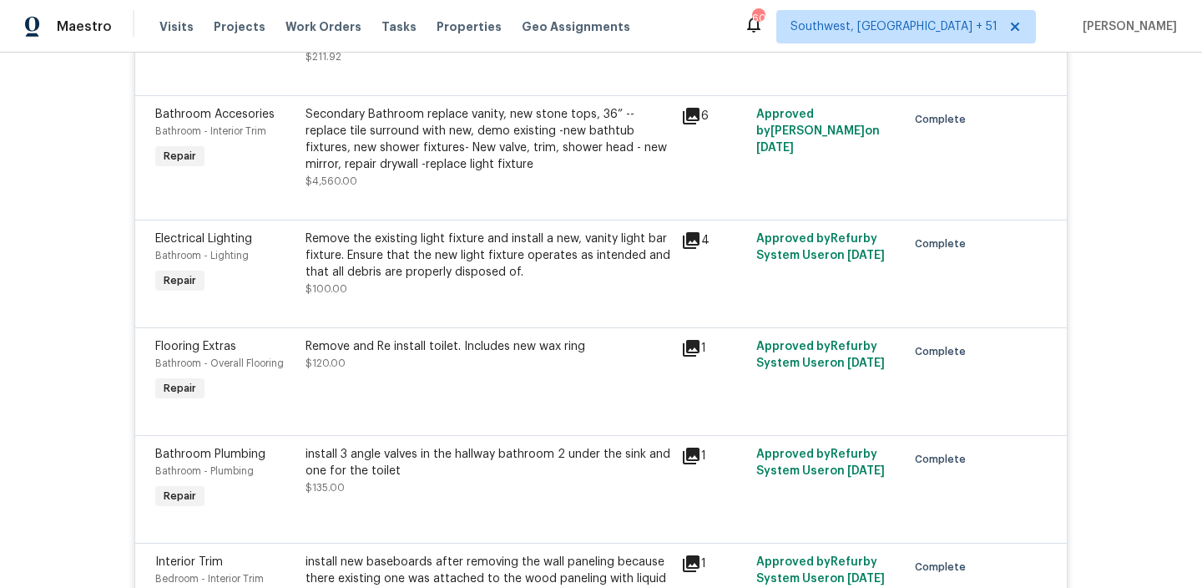
scroll to position [1056, 0]
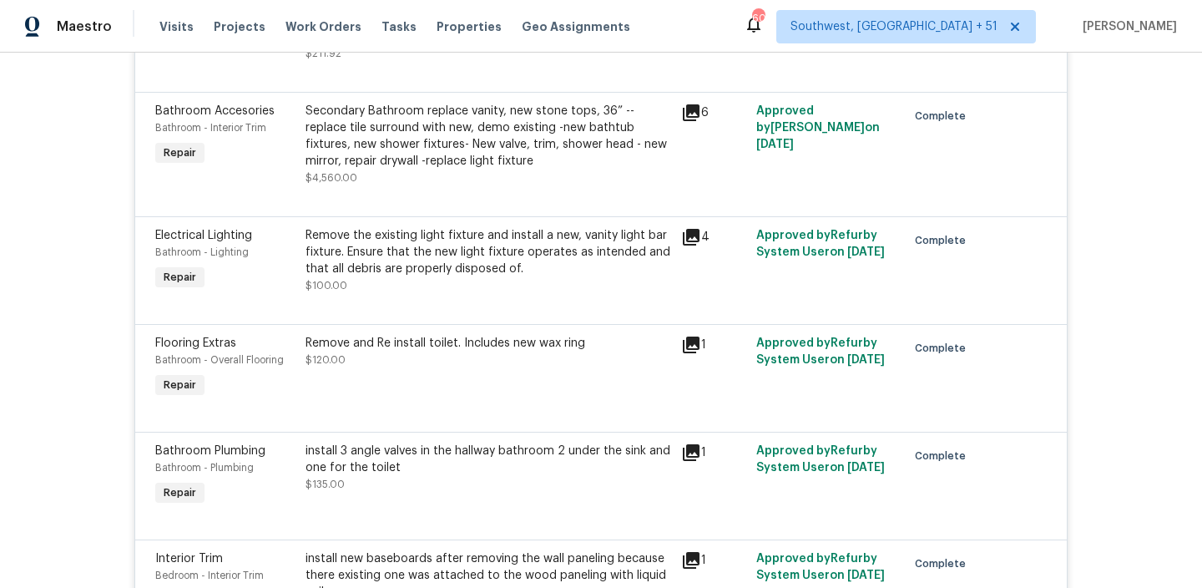
click at [417, 451] on div "install 3 angle valves in the hallway bathroom 2 under the sink and one for the…" at bounding box center [489, 458] width 366 height 33
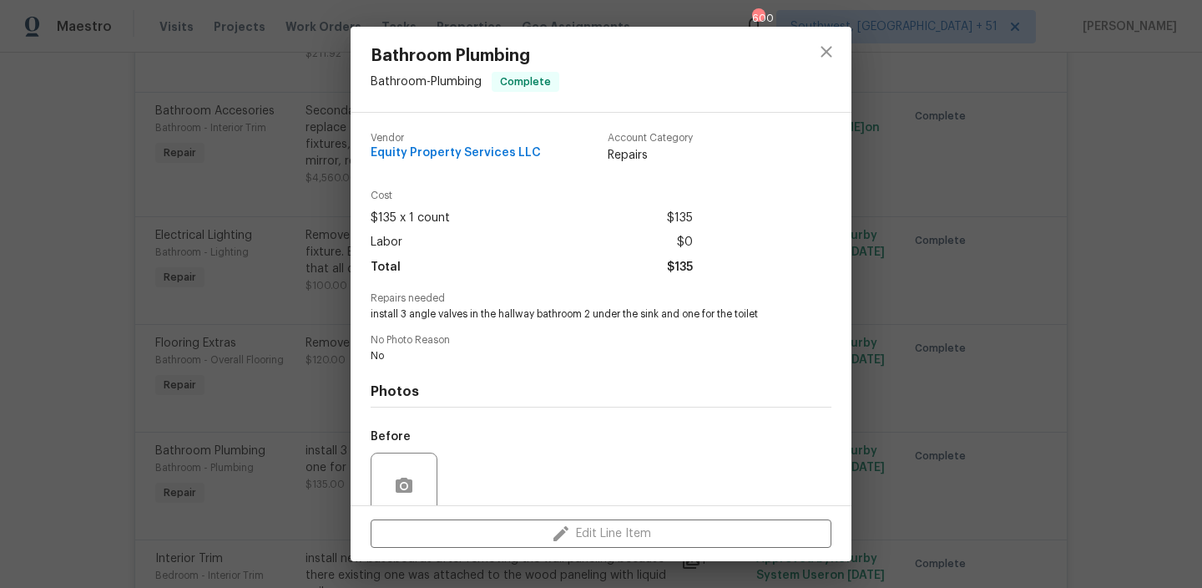
click at [467, 315] on span "install 3 angle valves in the hallway bathroom 2 under the sink and one for the…" at bounding box center [578, 314] width 415 height 14
drag, startPoint x: 402, startPoint y: 313, endPoint x: 765, endPoint y: 311, distance: 364.0
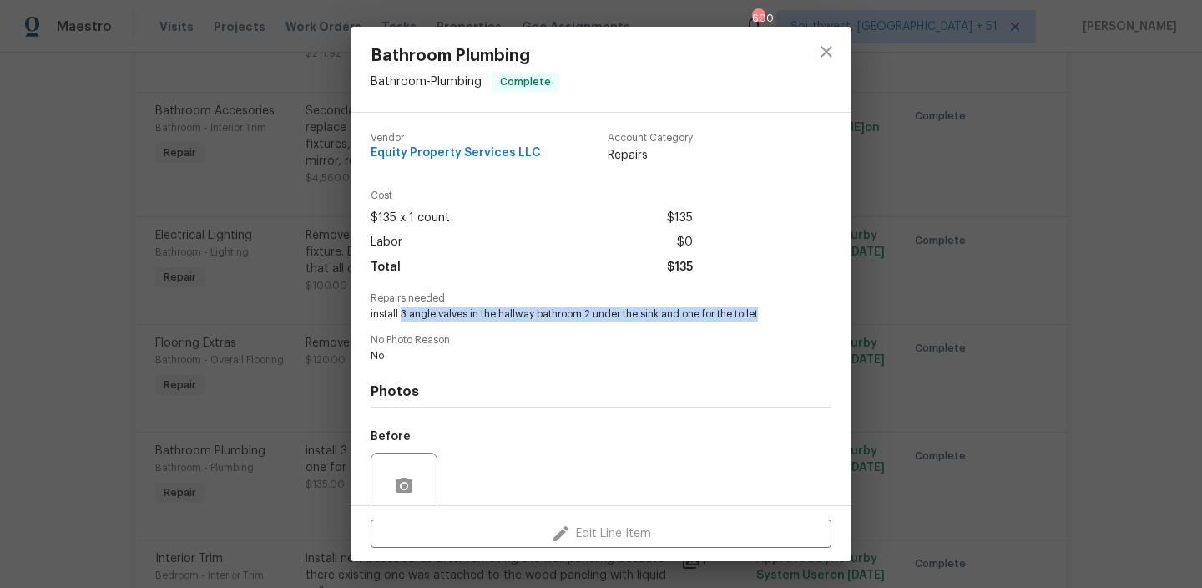
click at [765, 311] on span "install 3 angle valves in the hallway bathroom 2 under the sink and one for the…" at bounding box center [578, 314] width 415 height 14
copy span "3 angle valves in the hallway bathroom 2 under the sink and one for the toilet"
click at [926, 328] on div "Bathroom Plumbing Bathroom - Plumbing Complete Vendor Equity Property Services …" at bounding box center [601, 294] width 1202 height 588
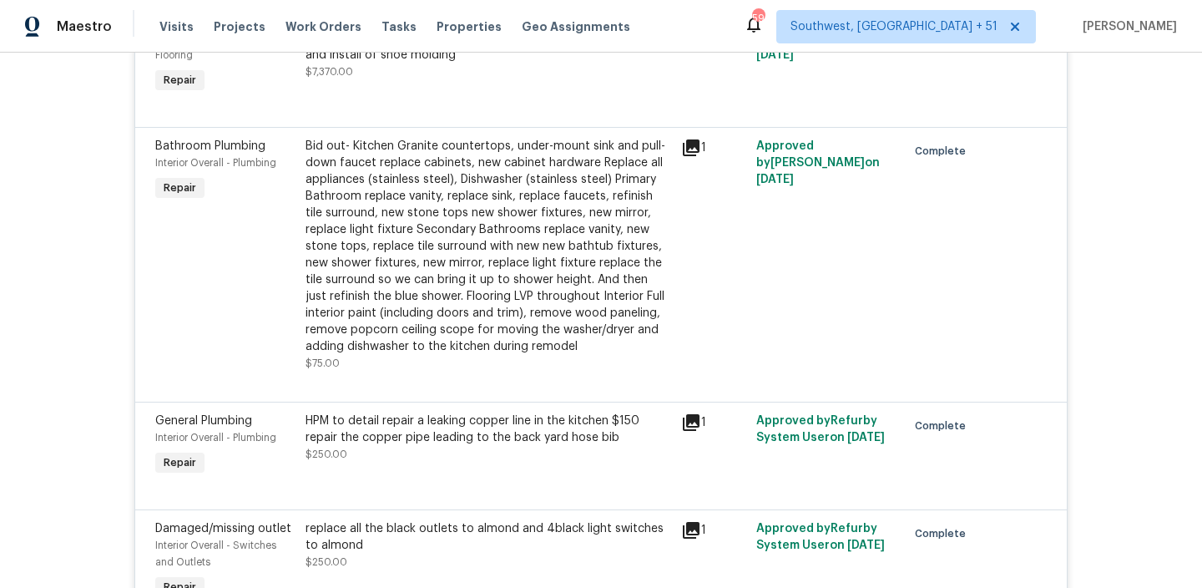
scroll to position [2934, 0]
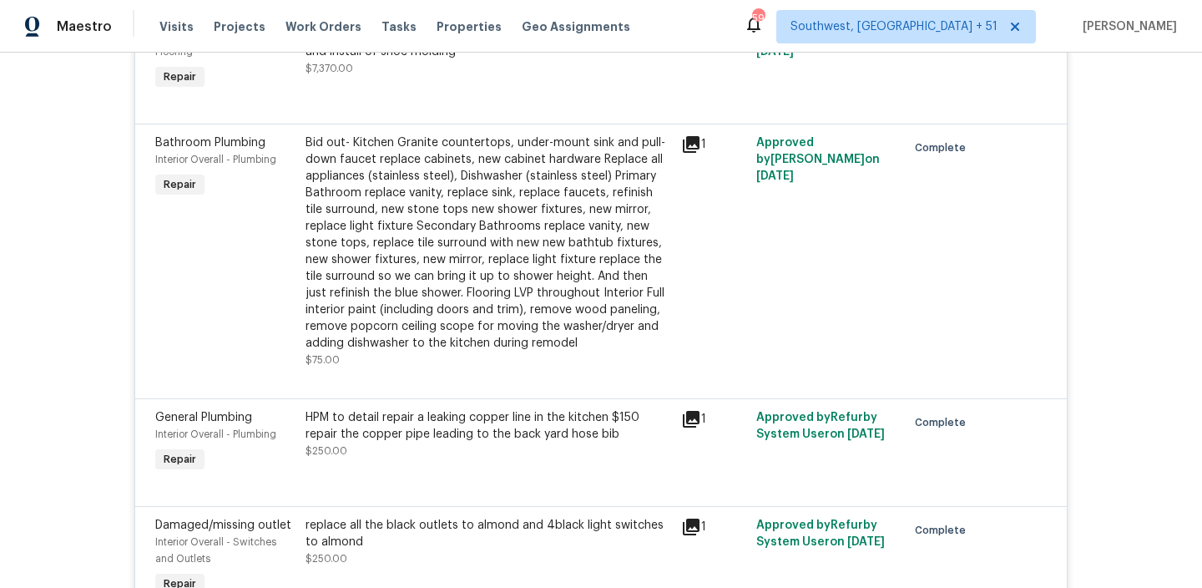
click at [440, 464] on div "HPM to detail repair a leaking copper line in the kitchen $150 repair the coppe…" at bounding box center [489, 442] width 376 height 77
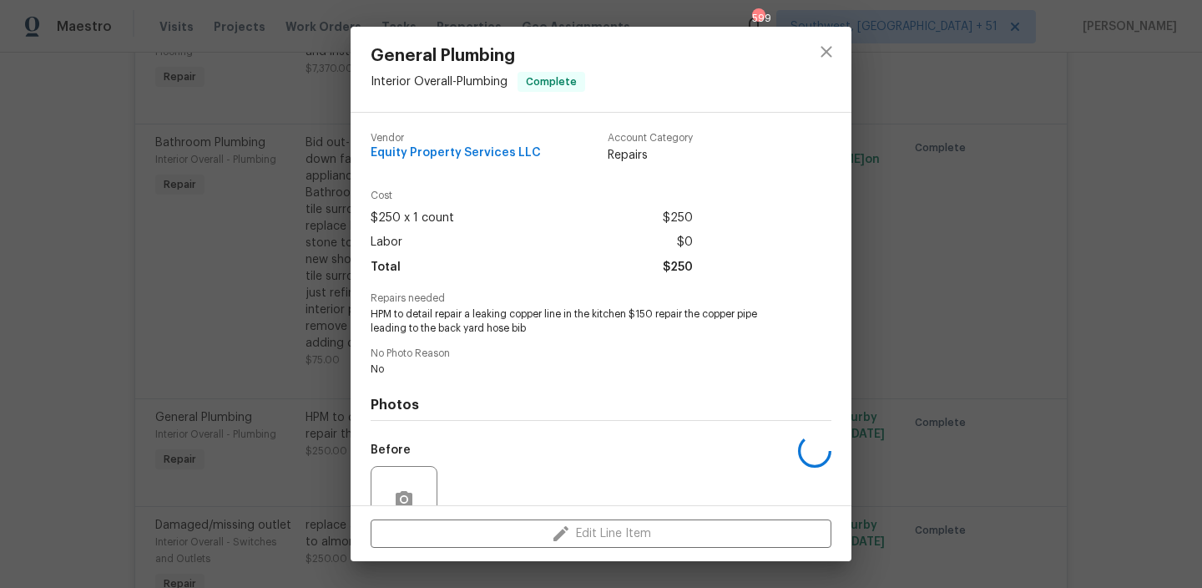
scroll to position [13, 0]
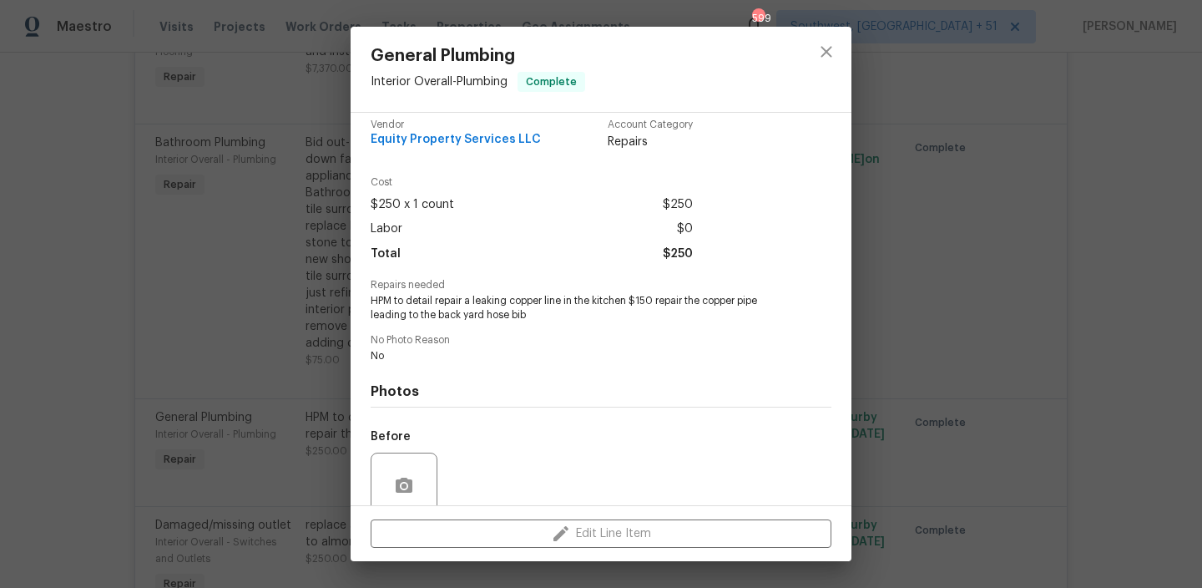
click at [280, 443] on div "General Plumbing Interior Overall - Plumbing Complete Vendor Equity Property Se…" at bounding box center [601, 294] width 1202 height 588
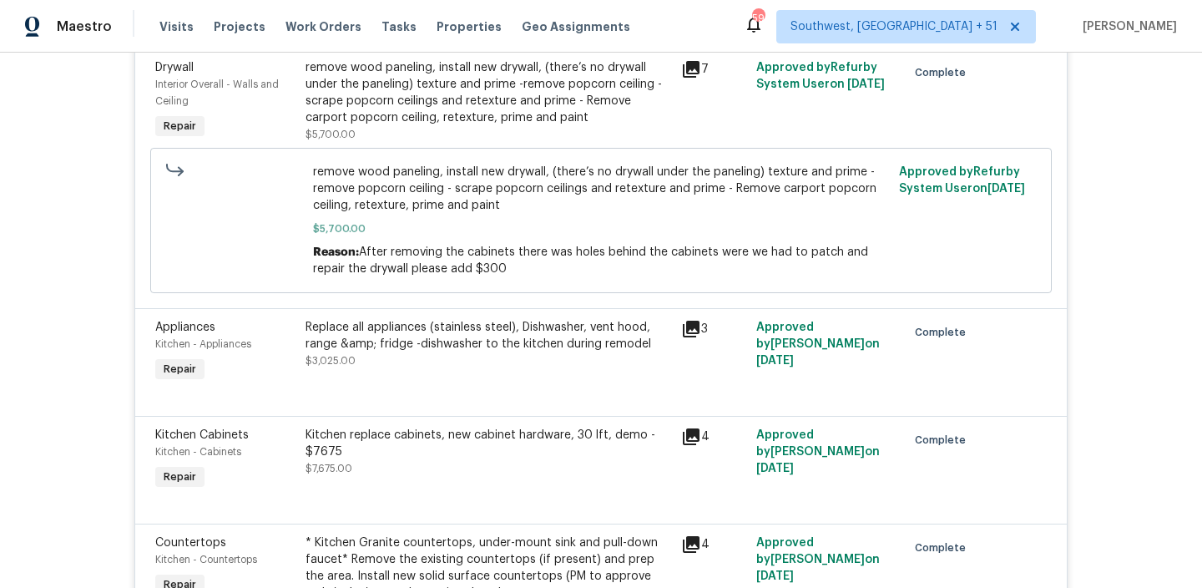
scroll to position [3538, 0]
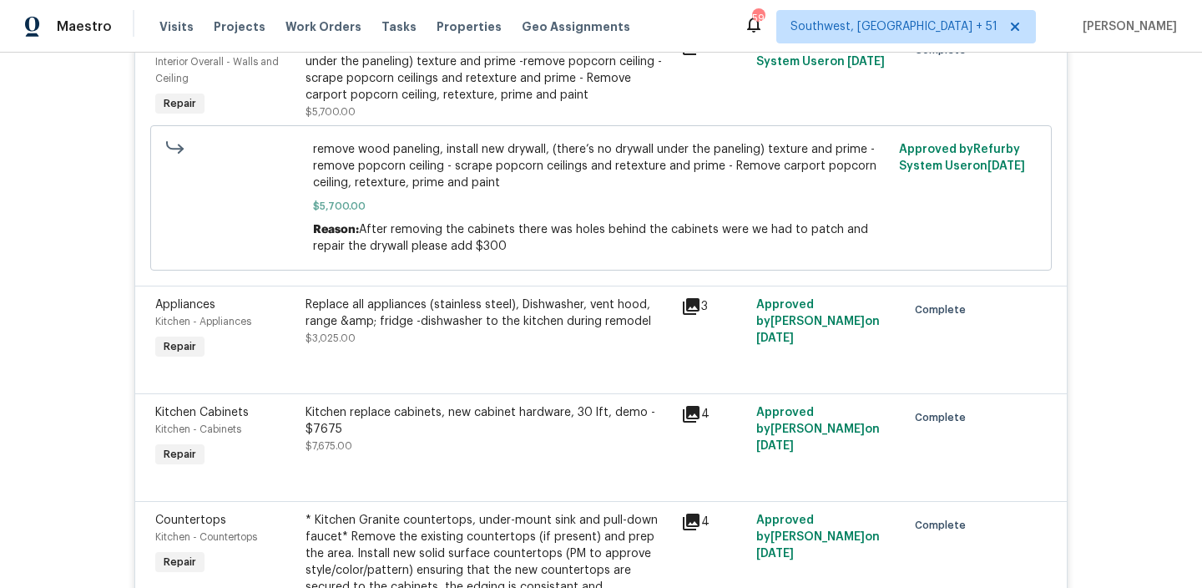
click at [536, 306] on div "Replace all appliances (stainless steel), Dishwasher, vent hood, range &amp; fr…" at bounding box center [489, 312] width 366 height 33
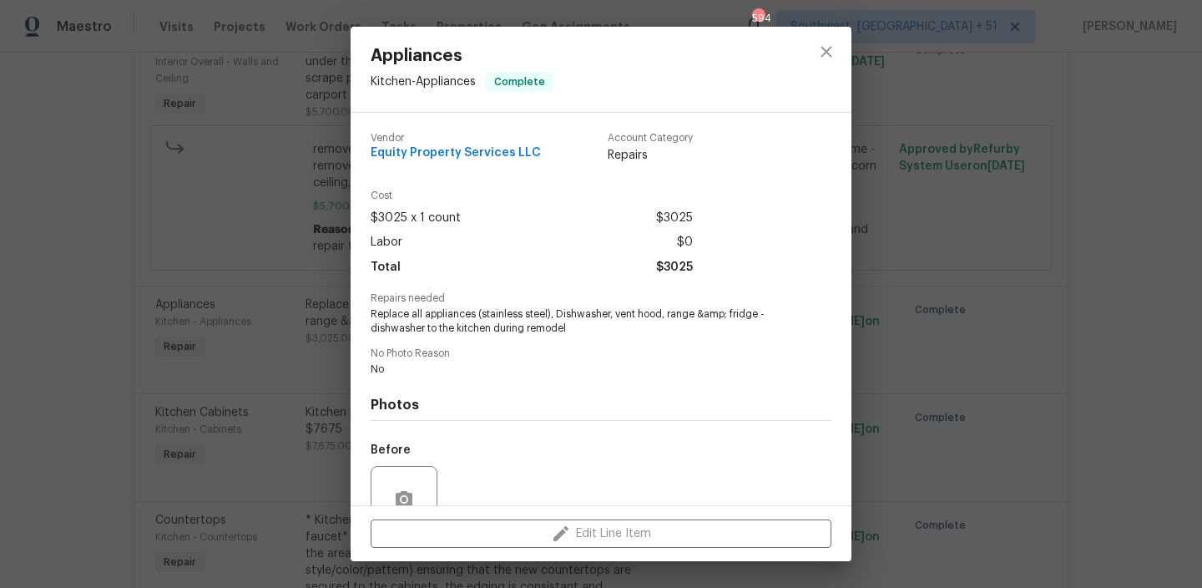
click at [575, 310] on span "Replace all appliances (stainless steel), Dishwasher, vent hood, range &amp; fr…" at bounding box center [578, 321] width 415 height 28
click at [681, 315] on span "Replace all appliances (stainless steel), Dishwasher, vent hood, range &amp; fr…" at bounding box center [578, 321] width 415 height 28
copy span "Dishwasher, vent hood, range"
click at [912, 293] on div "Appliances Kitchen - Appliances Complete Vendor Equity Property Services LLC Ac…" at bounding box center [601, 294] width 1202 height 588
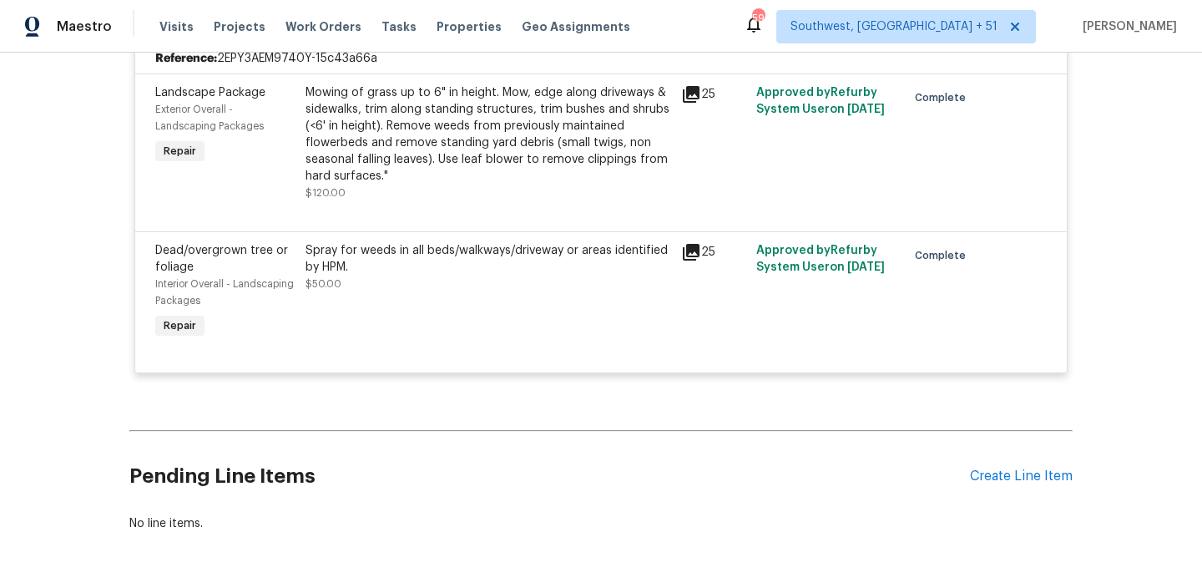
scroll to position [4854, 0]
